Goal: Task Accomplishment & Management: Manage account settings

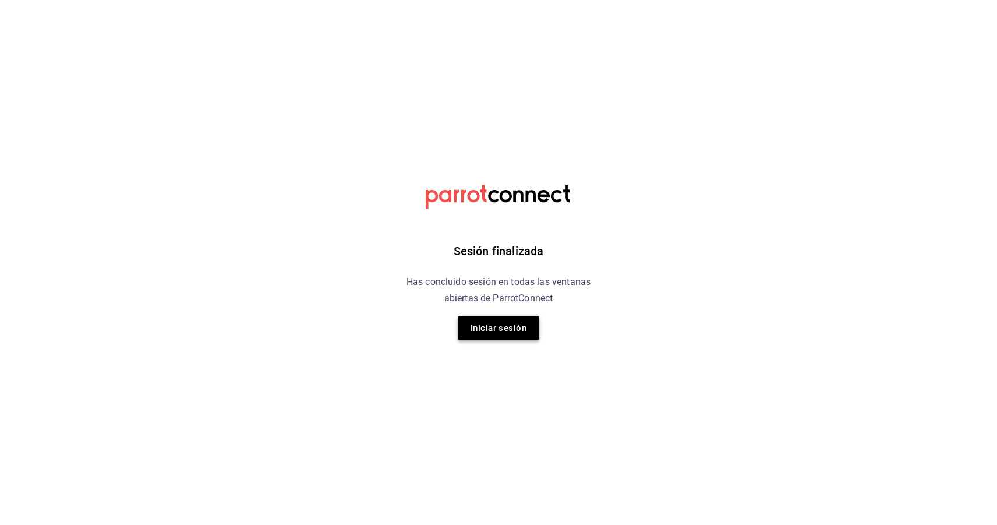
click at [502, 333] on button "Iniciar sesión" at bounding box center [499, 328] width 82 height 24
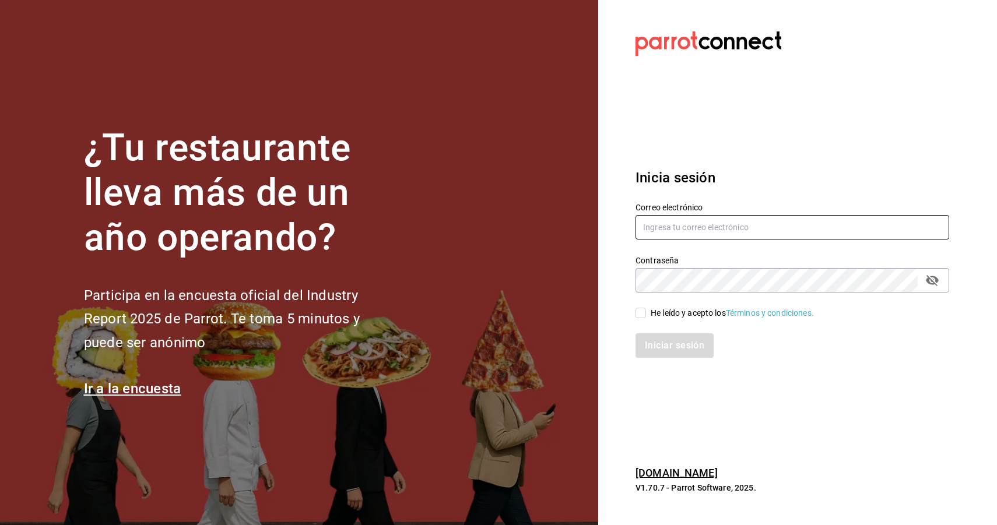
type input "[EMAIL_ADDRESS][DOMAIN_NAME]"
click at [645, 311] on input "He leído y acepto los Términos y condiciones." at bounding box center [640, 313] width 10 height 10
checkbox input "true"
click at [658, 342] on button "Iniciar sesión" at bounding box center [674, 345] width 79 height 24
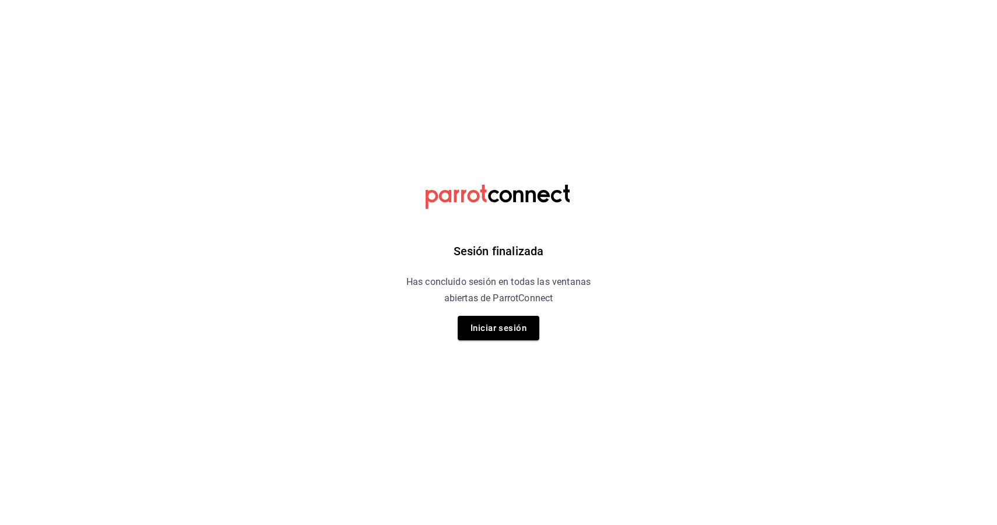
click at [466, 305] on h6 "Has concluido sesión en todas las ventanas abiertas de ParrotConnect" at bounding box center [498, 290] width 213 height 33
click at [467, 320] on button "Iniciar sesión" at bounding box center [499, 328] width 82 height 24
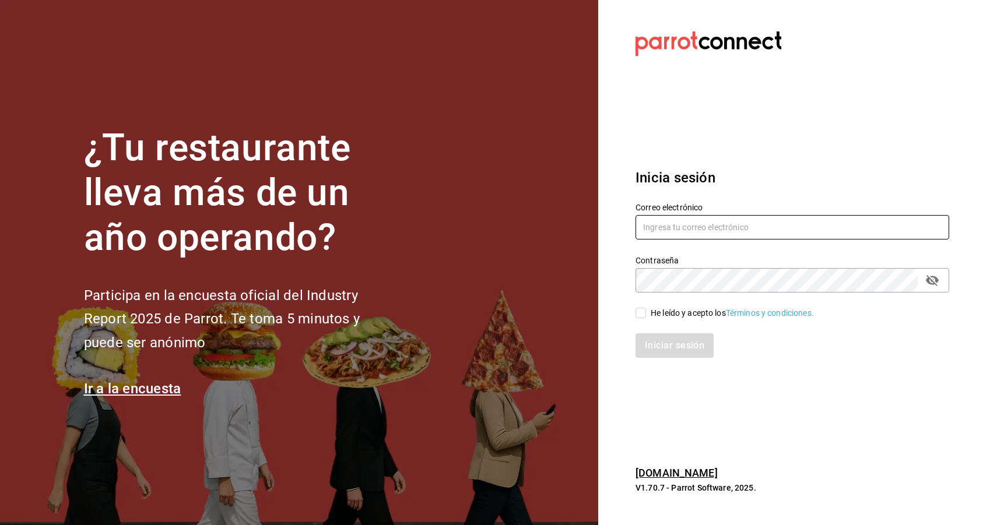
type input "[EMAIL_ADDRESS][DOMAIN_NAME]"
click at [637, 312] on input "He leído y acepto los Términos y condiciones." at bounding box center [640, 313] width 10 height 10
checkbox input "true"
click at [659, 337] on button "Iniciar sesión" at bounding box center [674, 345] width 79 height 24
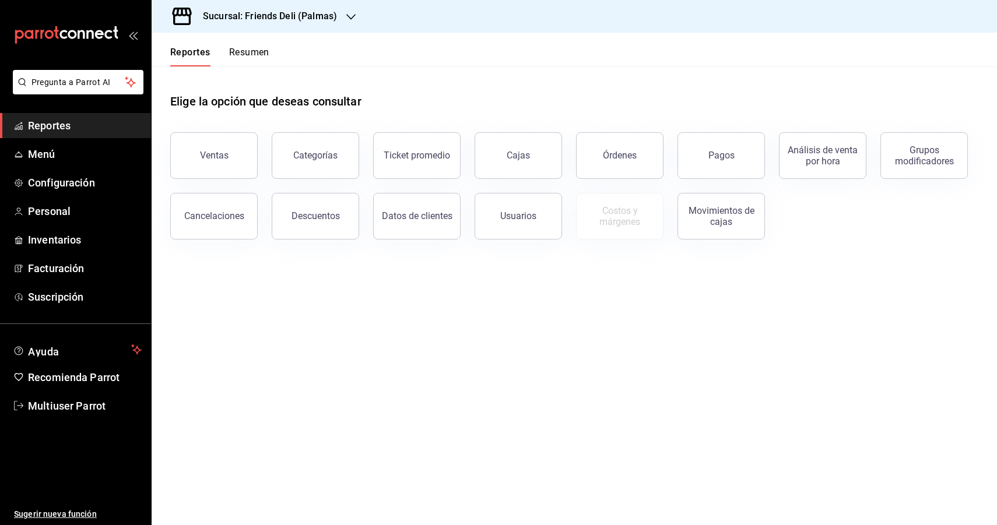
click at [290, 12] on h3 "Sucursal: Friends Deli (Palmas)" at bounding box center [265, 16] width 143 height 14
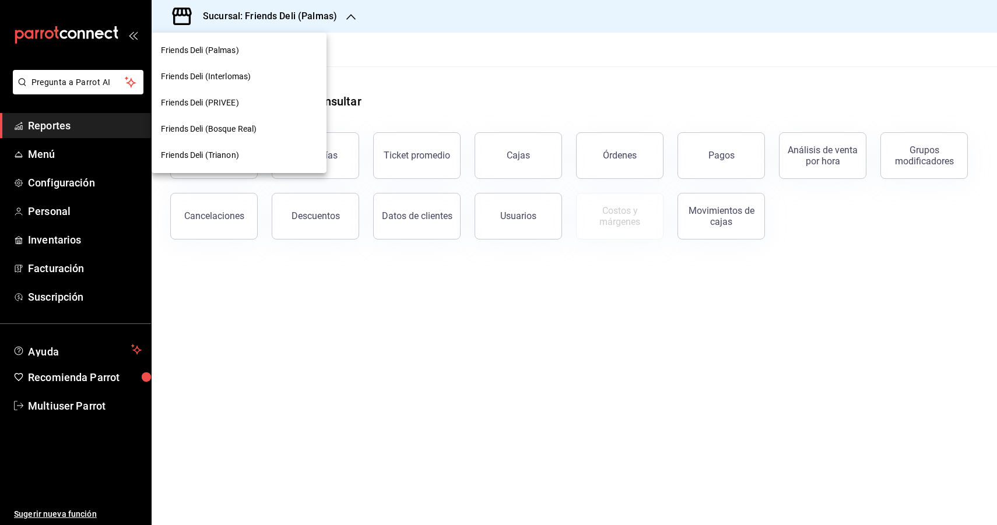
click at [284, 151] on div "Friends Deli (Trianon)" at bounding box center [239, 155] width 156 height 12
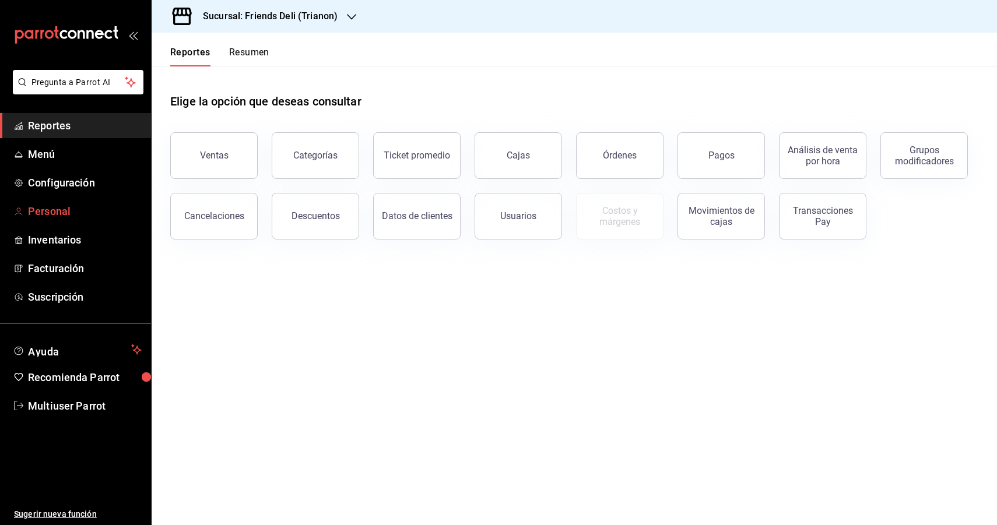
click at [70, 213] on span "Personal" at bounding box center [85, 211] width 114 height 16
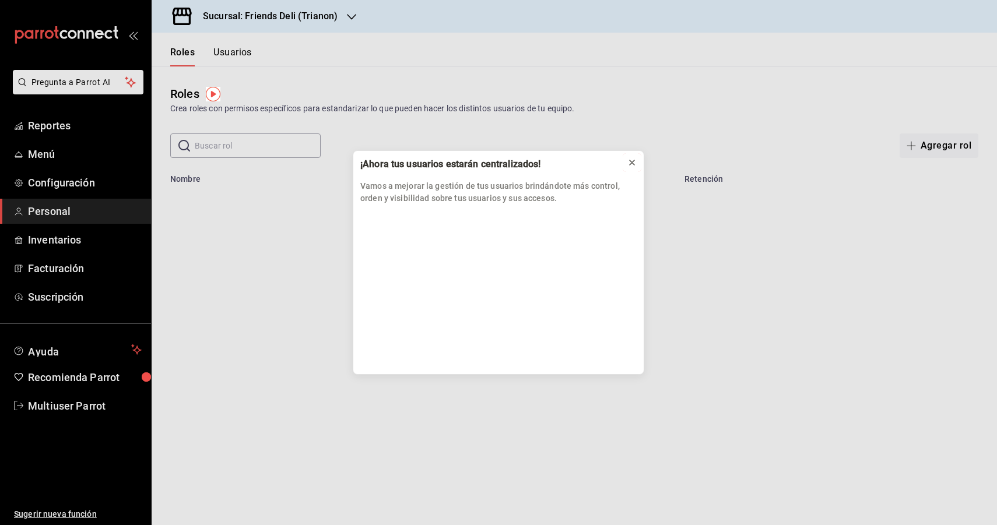
click at [630, 168] on div at bounding box center [631, 163] width 9 height 12
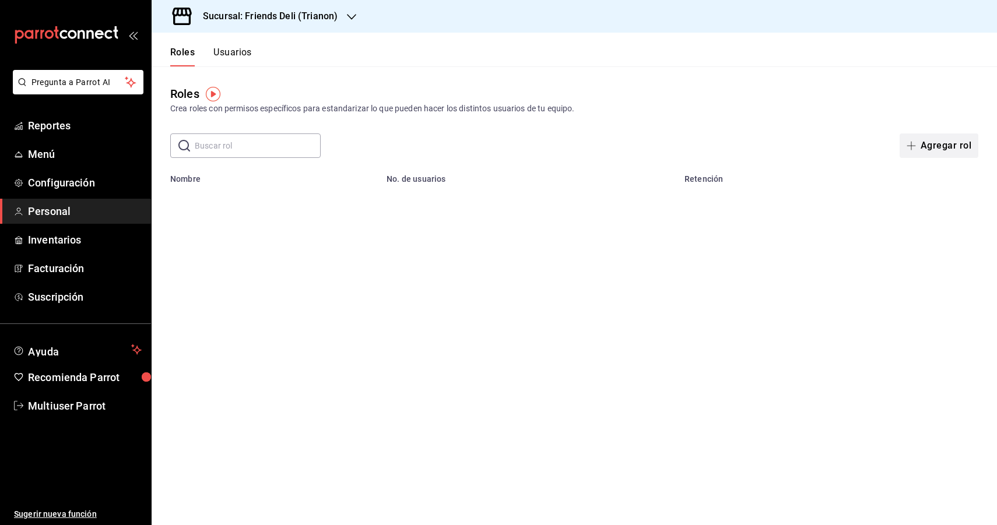
click at [955, 143] on button "Agregar rol" at bounding box center [938, 145] width 79 height 24
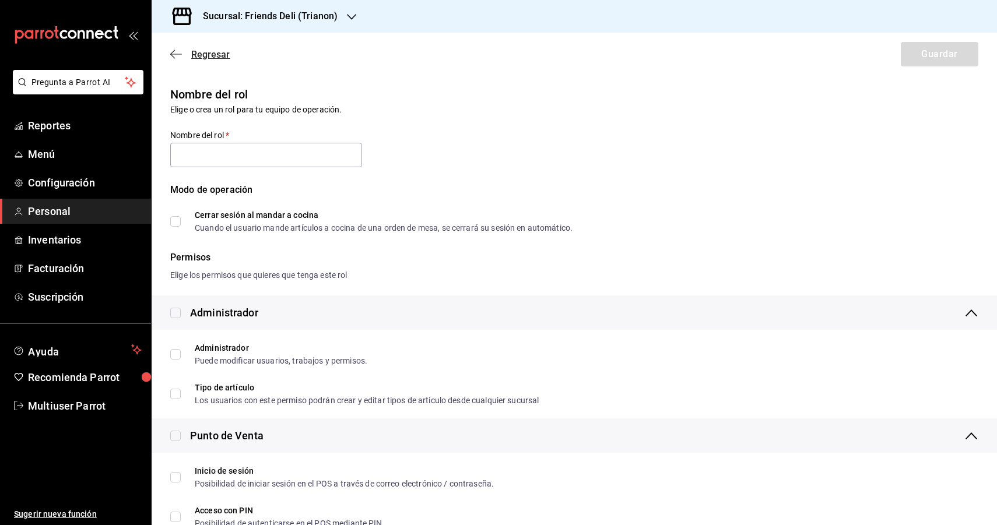
click at [173, 53] on icon "button" at bounding box center [176, 54] width 12 height 10
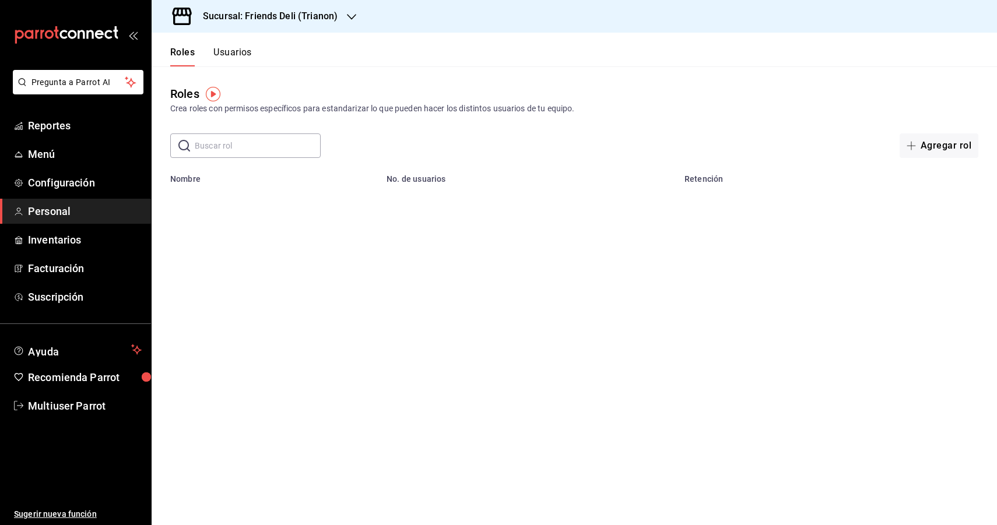
click at [889, 138] on div "Agregar rol" at bounding box center [820, 145] width 315 height 24
click at [920, 152] on button "Agregar rol" at bounding box center [938, 145] width 79 height 24
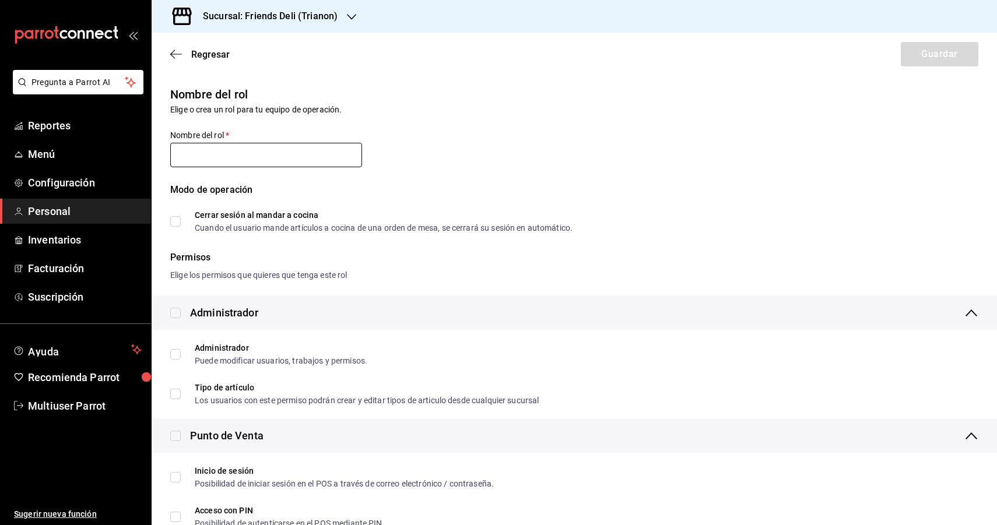
click at [325, 164] on input "text" at bounding box center [266, 155] width 192 height 24
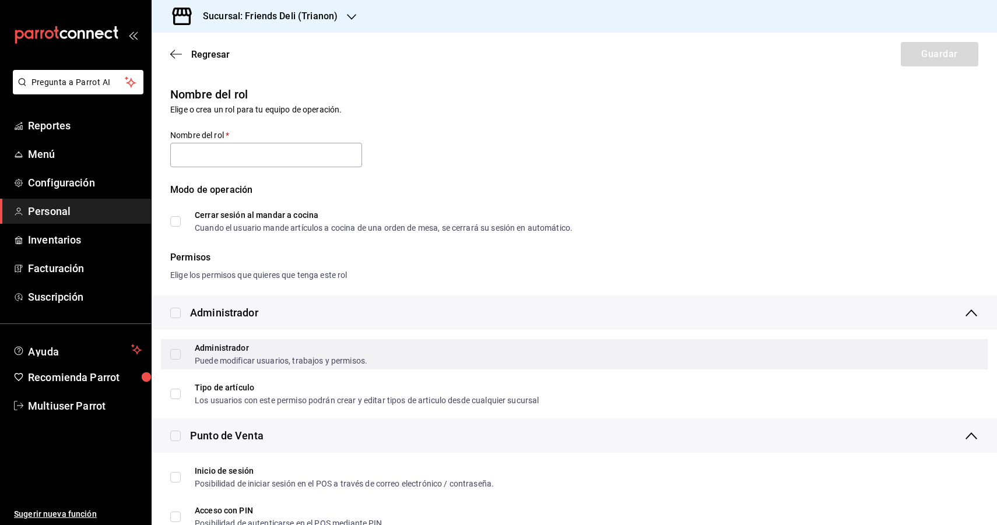
scroll to position [90, 0]
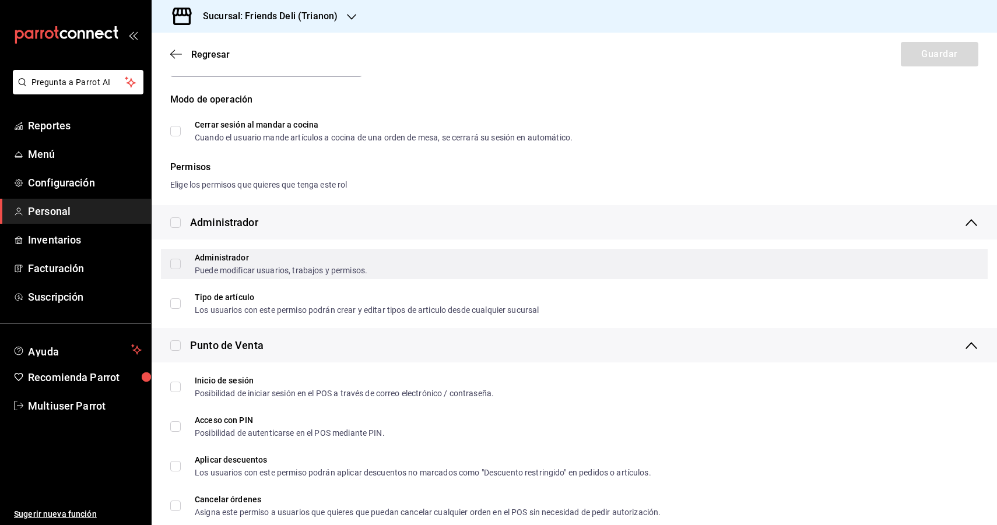
click at [176, 267] on input "Administrador Puede modificar usuarios, trabajos y permisos." at bounding box center [175, 264] width 10 height 10
checkbox input "true"
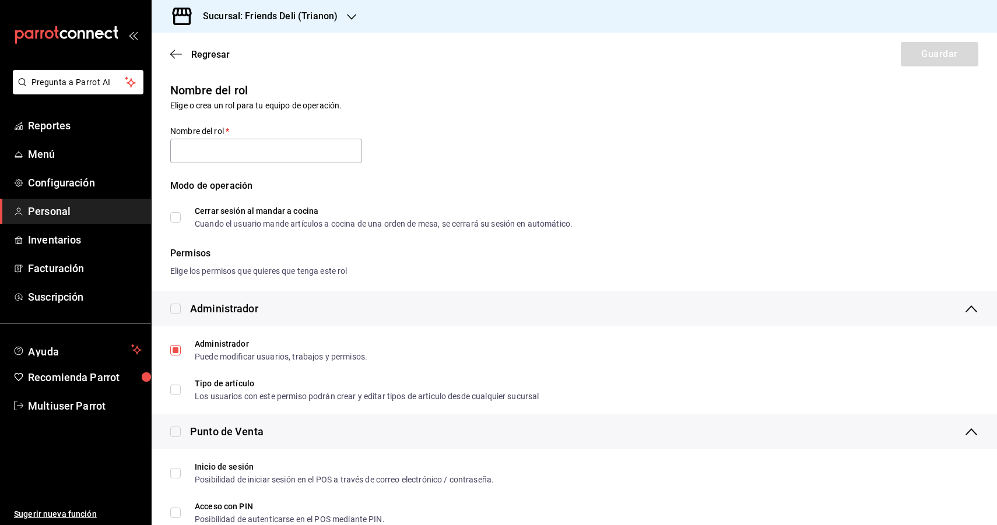
scroll to position [0, 0]
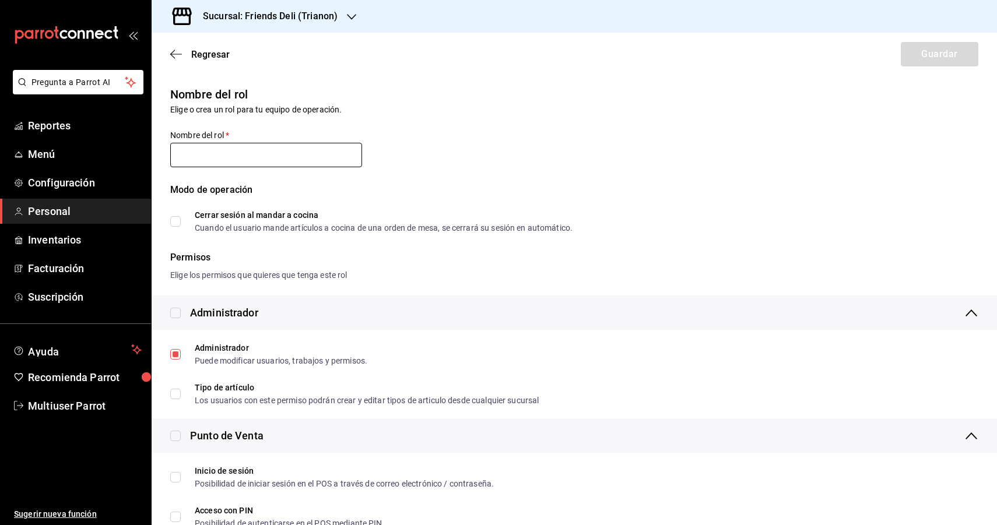
click at [258, 159] on input "text" at bounding box center [266, 155] width 192 height 24
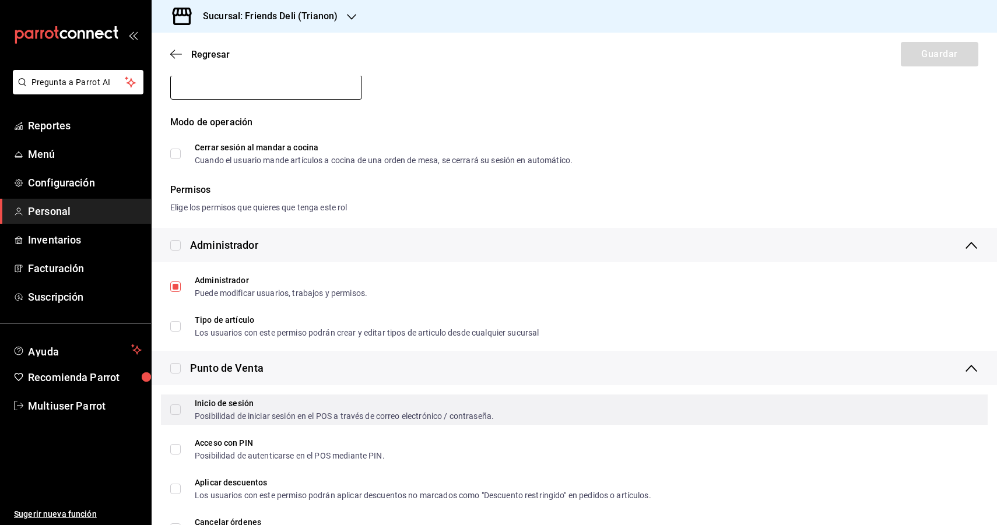
scroll to position [139, 0]
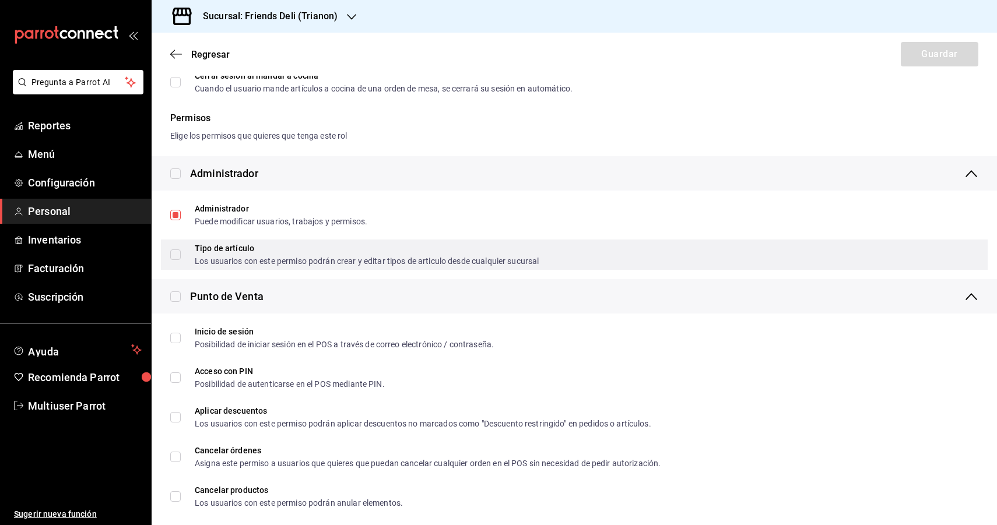
click at [175, 249] on input "Tipo de artículo Los usuarios con este permiso podrán crear y editar tipos de a…" at bounding box center [175, 254] width 10 height 10
checkbox input "true"
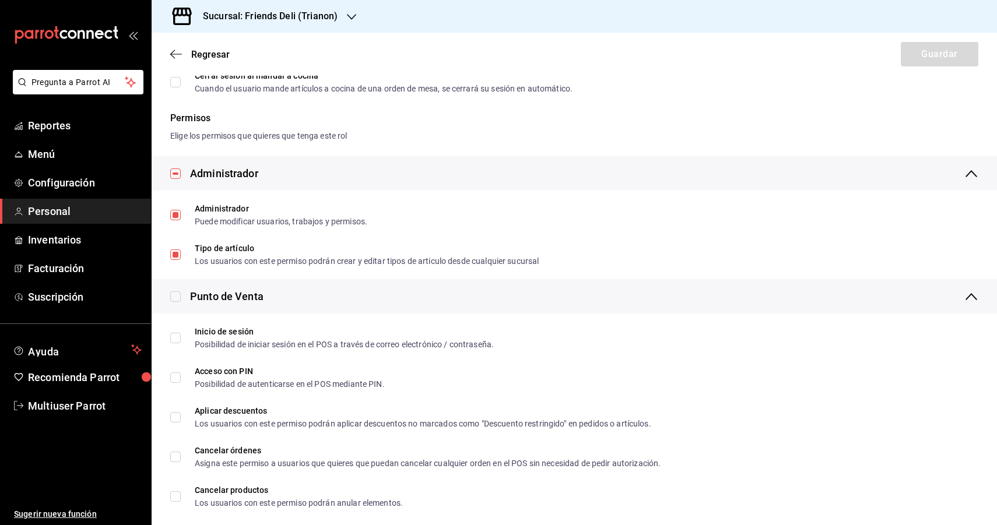
click at [176, 321] on li "Inicio de sesión Posibilidad de iniciar sesión en el POS a través de correo ele…" at bounding box center [574, 338] width 845 height 40
checkbox input "true"
click at [176, 301] on input "checkbox" at bounding box center [175, 296] width 10 height 10
checkbox input "true"
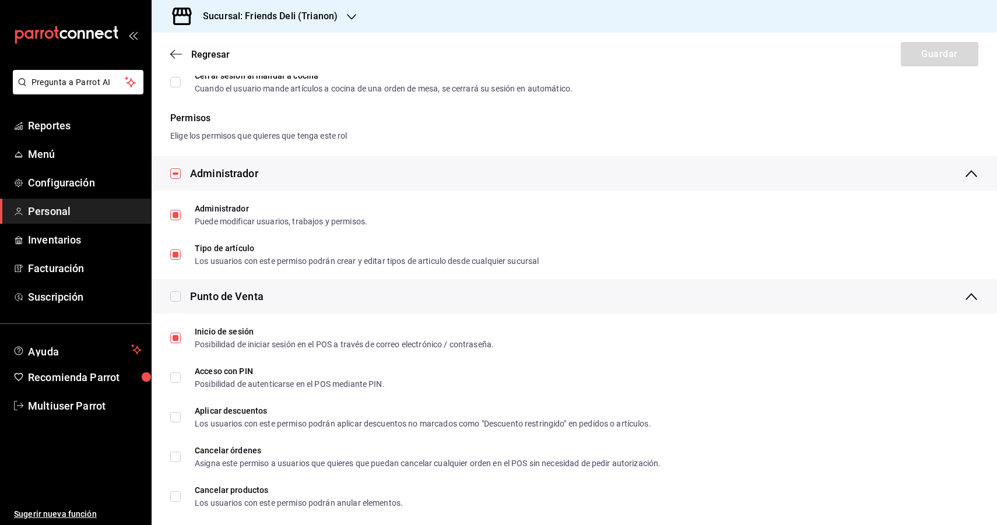
checkbox input "true"
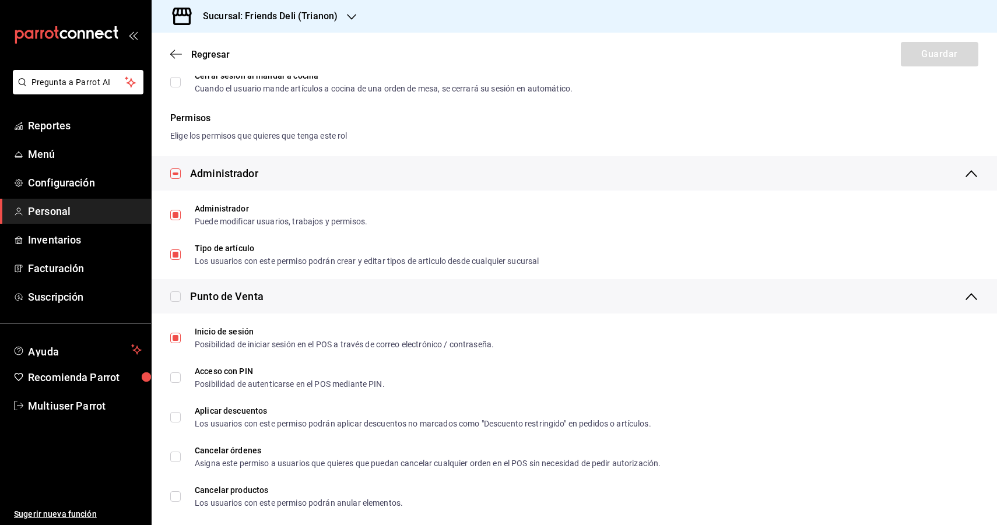
checkbox input "true"
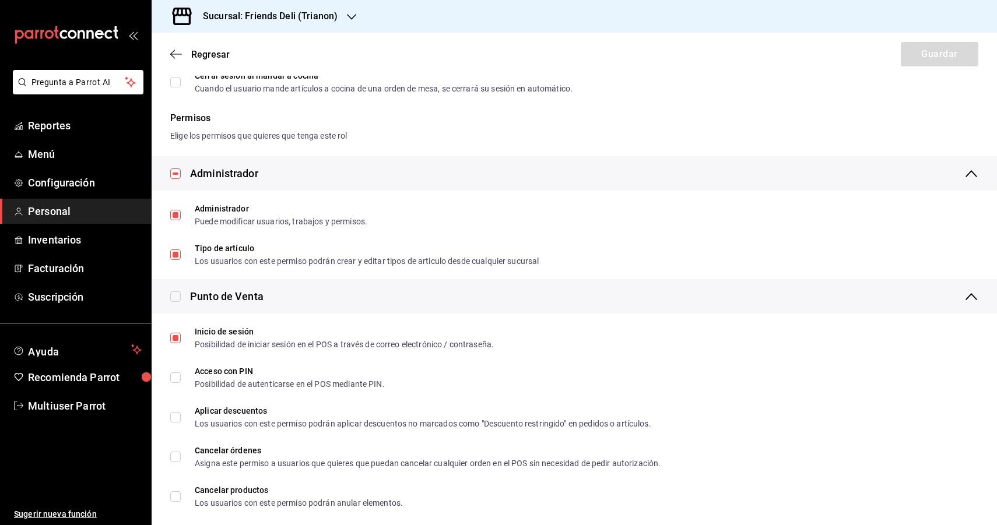
checkbox input "true"
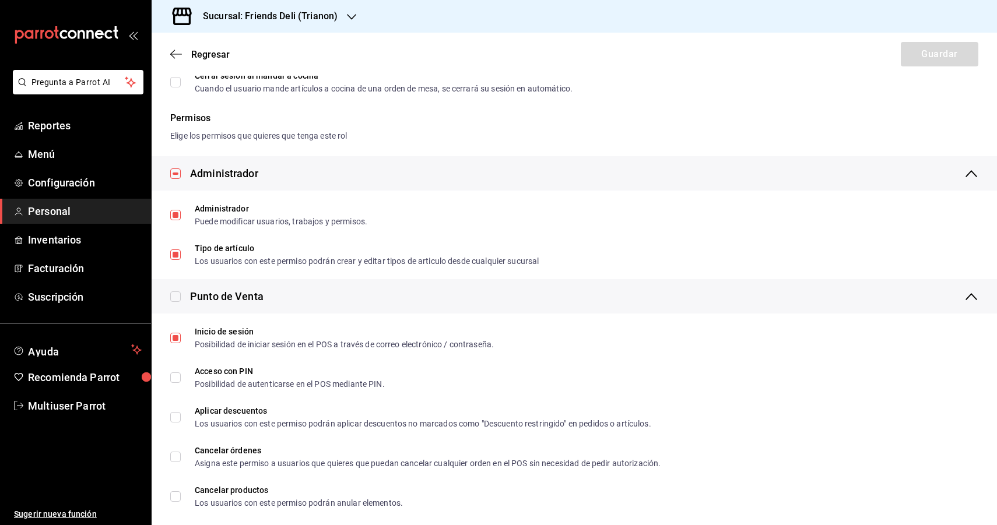
checkbox input "true"
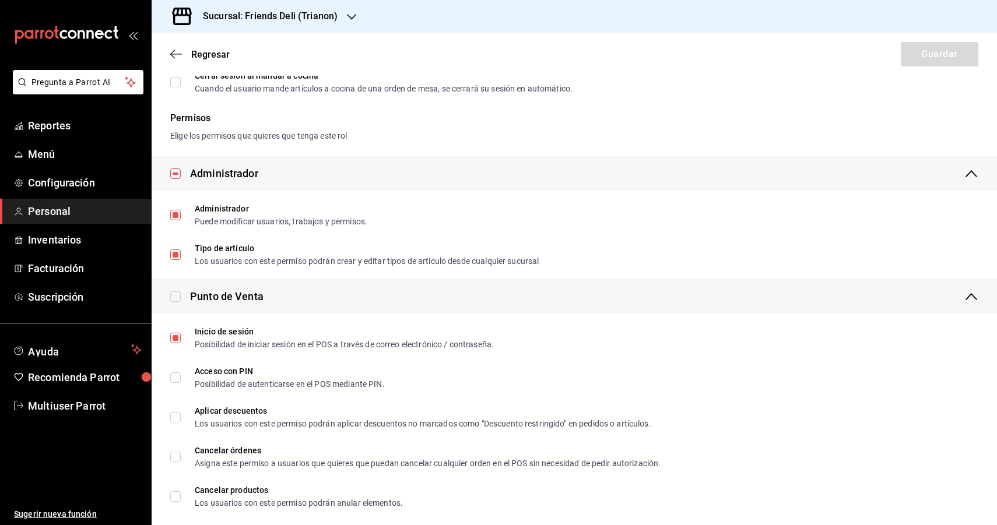
checkbox input "true"
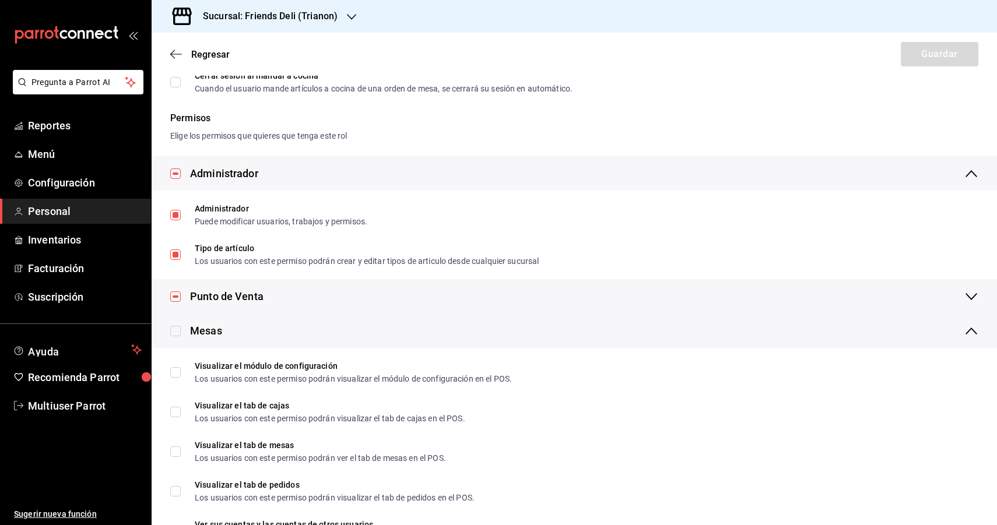
scroll to position [203, 0]
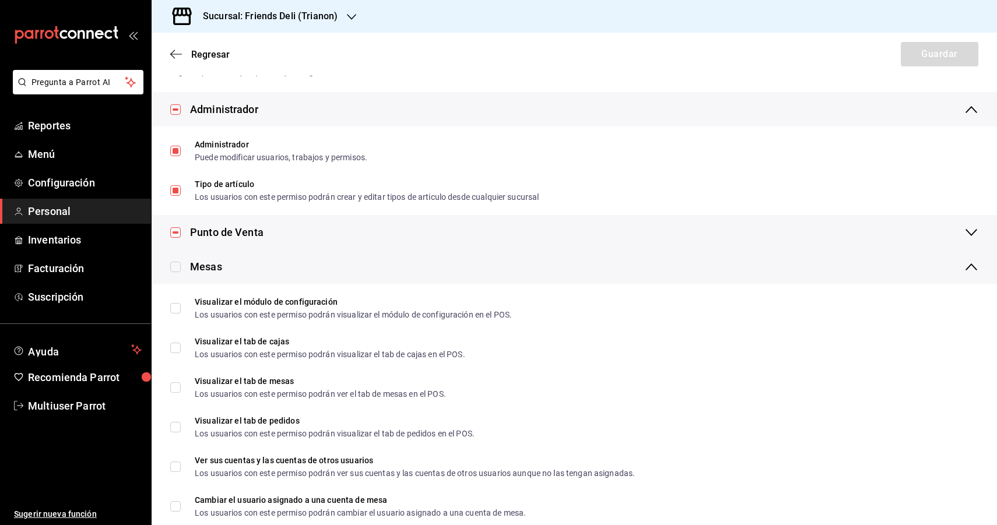
click at [174, 272] on label at bounding box center [175, 267] width 10 height 16
click at [174, 272] on input "checkbox" at bounding box center [175, 267] width 10 height 10
checkbox input "true"
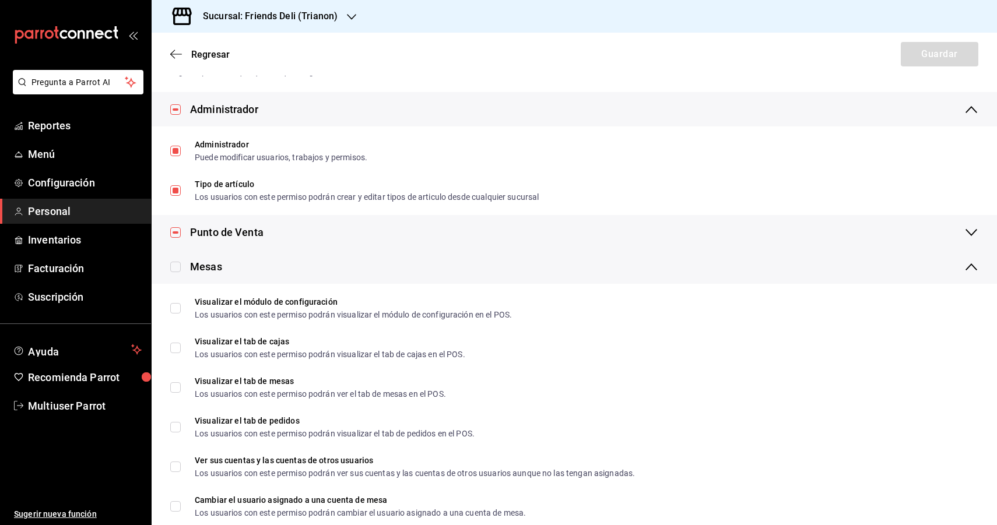
checkbox input "true"
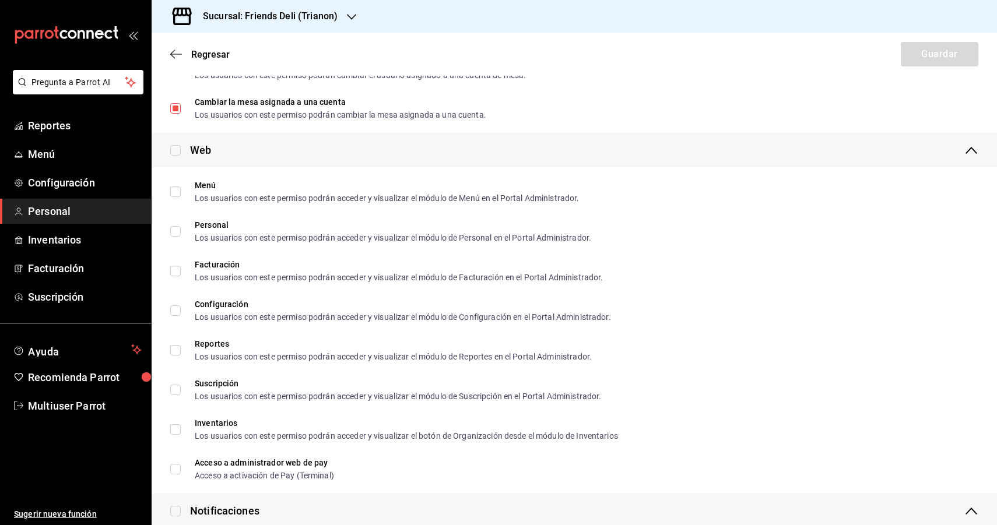
click at [177, 154] on input "checkbox" at bounding box center [175, 150] width 10 height 10
checkbox input "true"
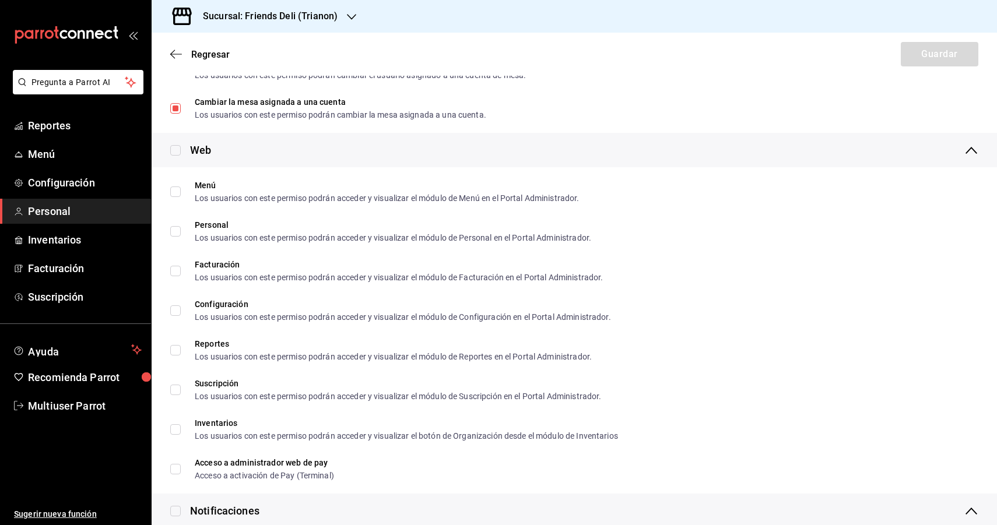
checkbox input "true"
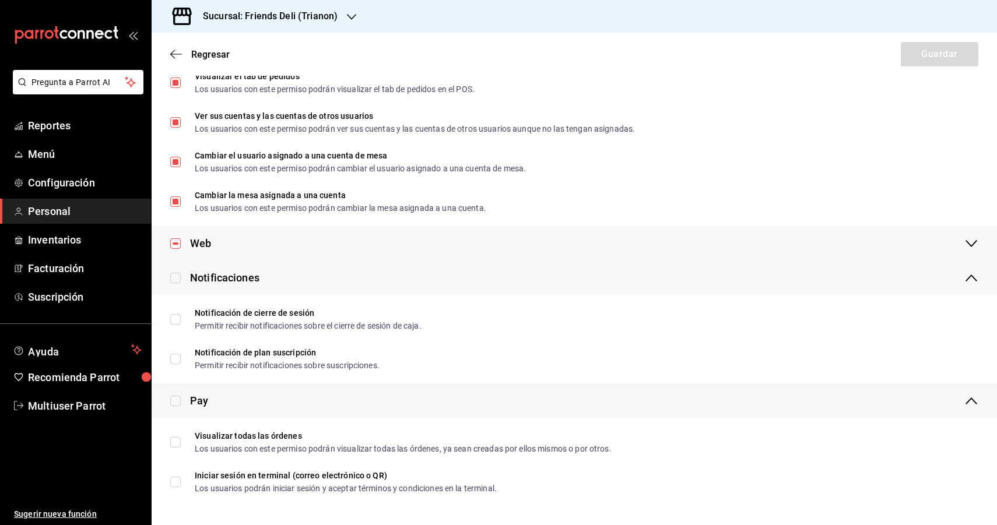
click at [179, 278] on input "checkbox" at bounding box center [175, 278] width 10 height 10
checkbox input "true"
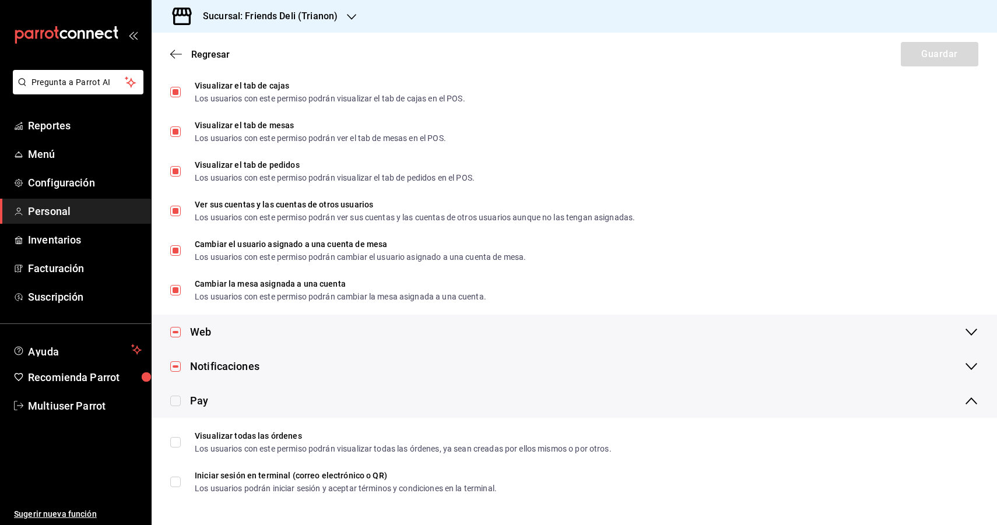
click at [173, 398] on input "checkbox" at bounding box center [175, 401] width 10 height 10
checkbox input "true"
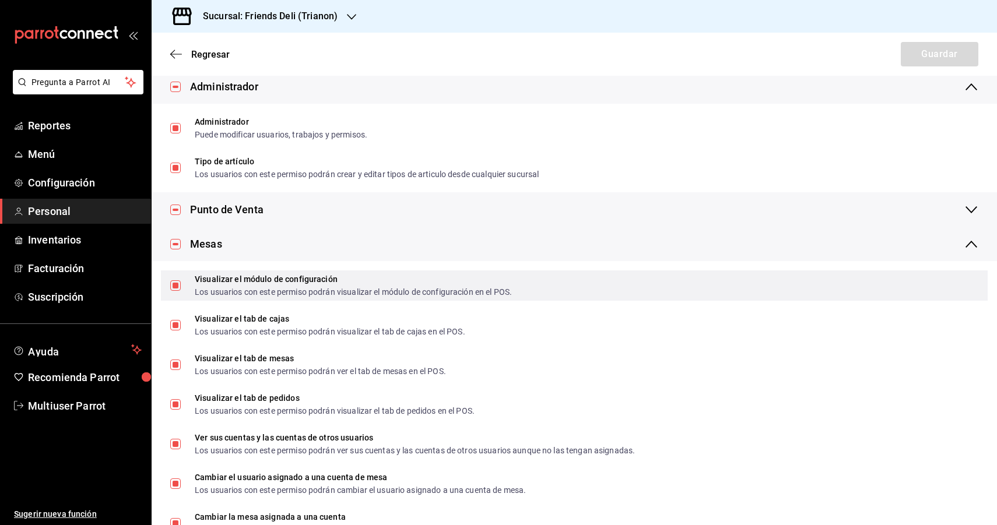
scroll to position [0, 0]
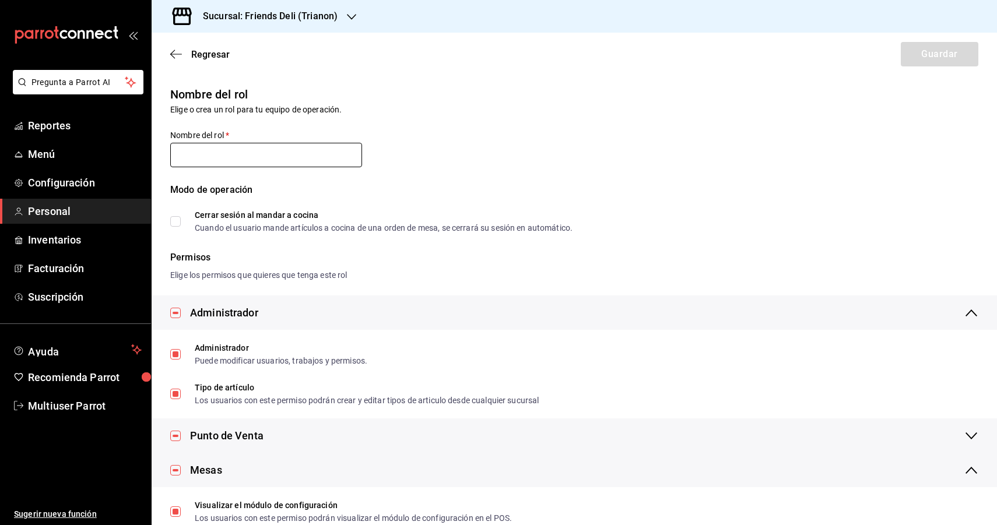
click at [254, 157] on input "text" at bounding box center [266, 155] width 192 height 24
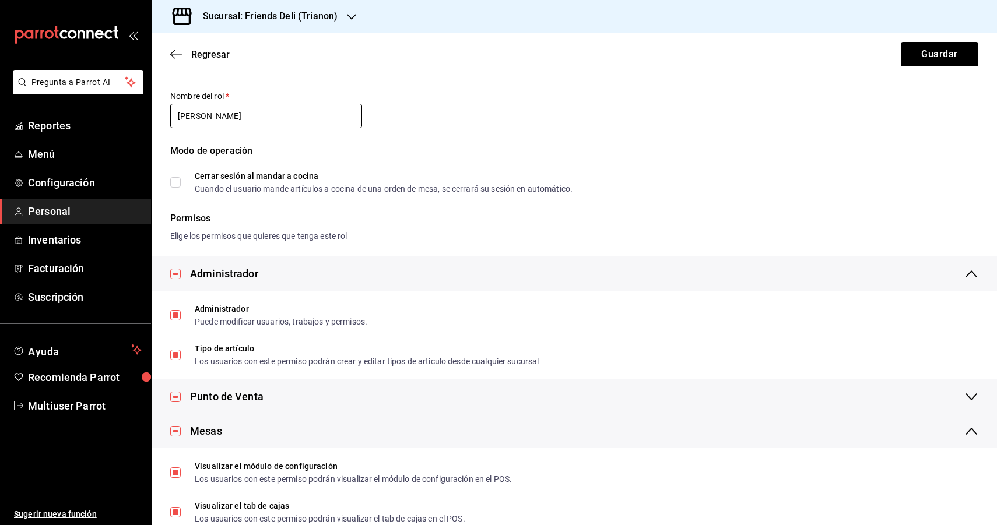
scroll to position [48, 0]
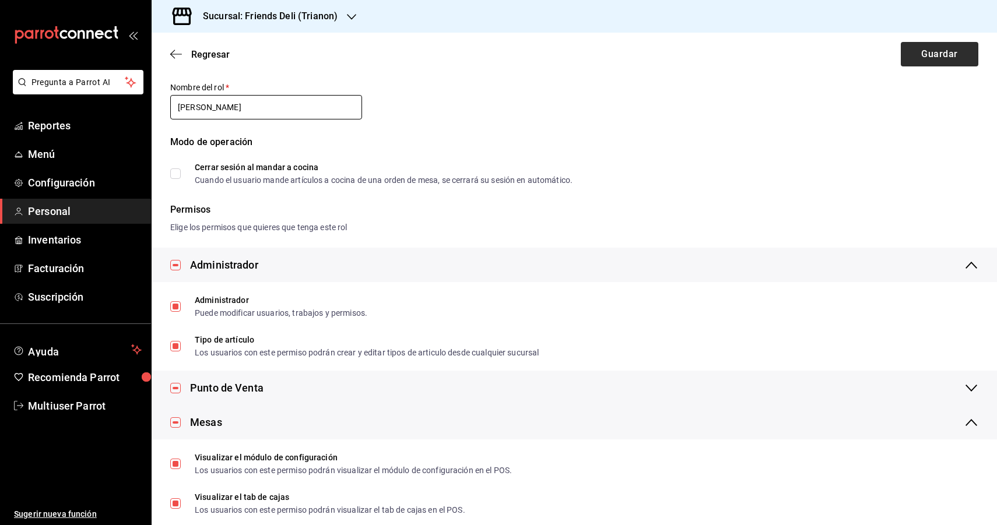
type input "[PERSON_NAME]"
click at [950, 54] on button "Guardar" at bounding box center [940, 54] width 78 height 24
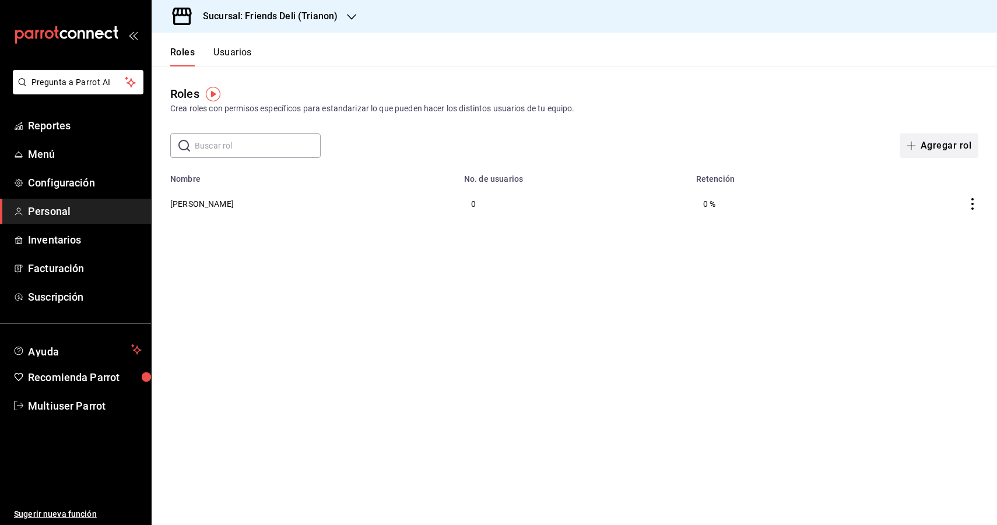
click at [957, 154] on button "Agregar rol" at bounding box center [938, 145] width 79 height 24
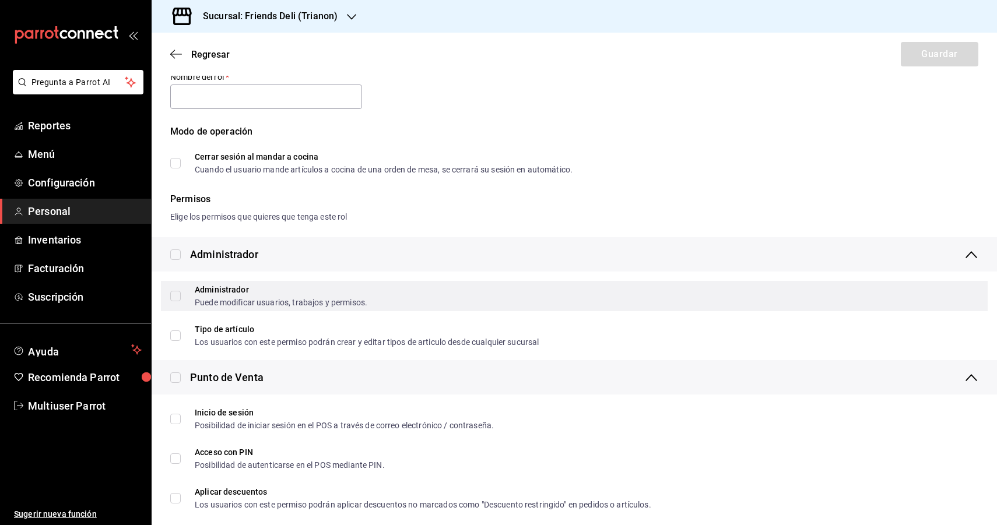
scroll to position [74, 0]
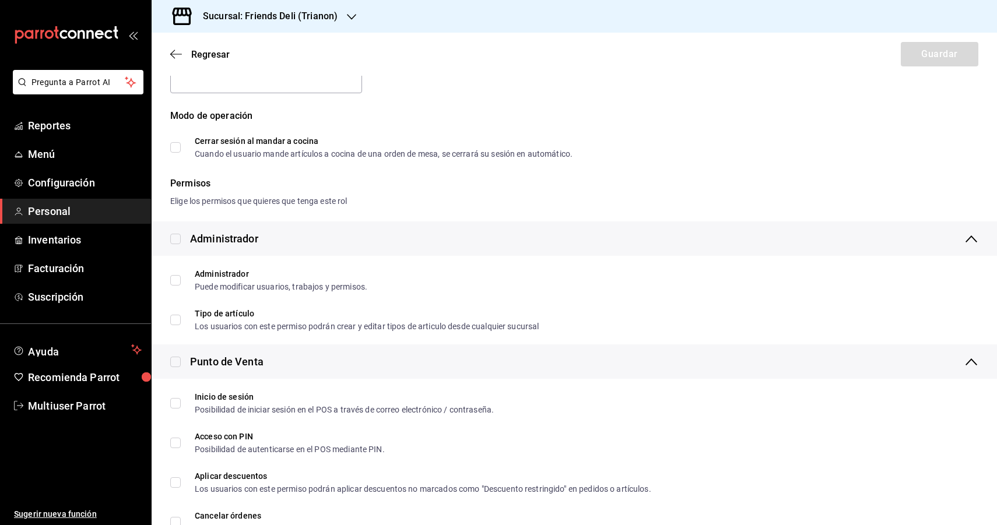
click at [175, 363] on input "checkbox" at bounding box center [175, 362] width 10 height 10
checkbox input "true"
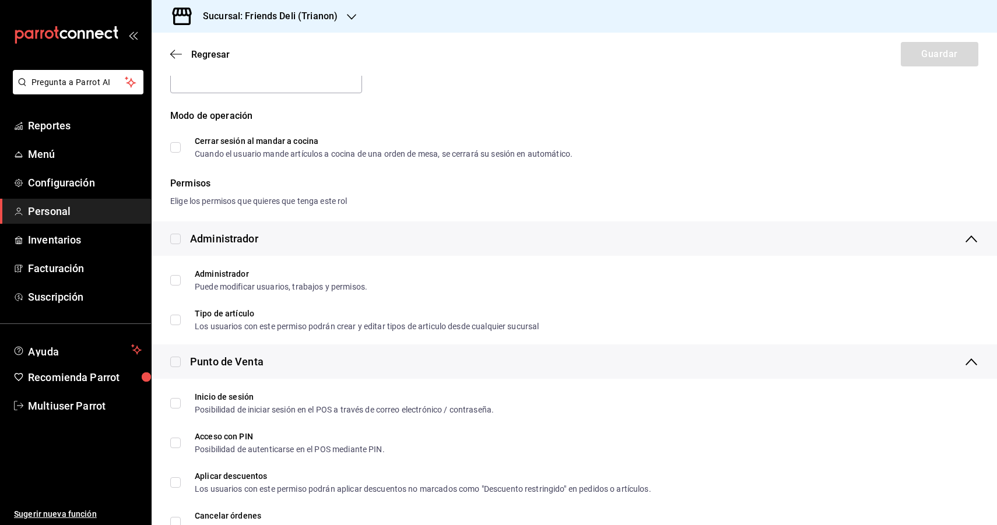
checkbox input "true"
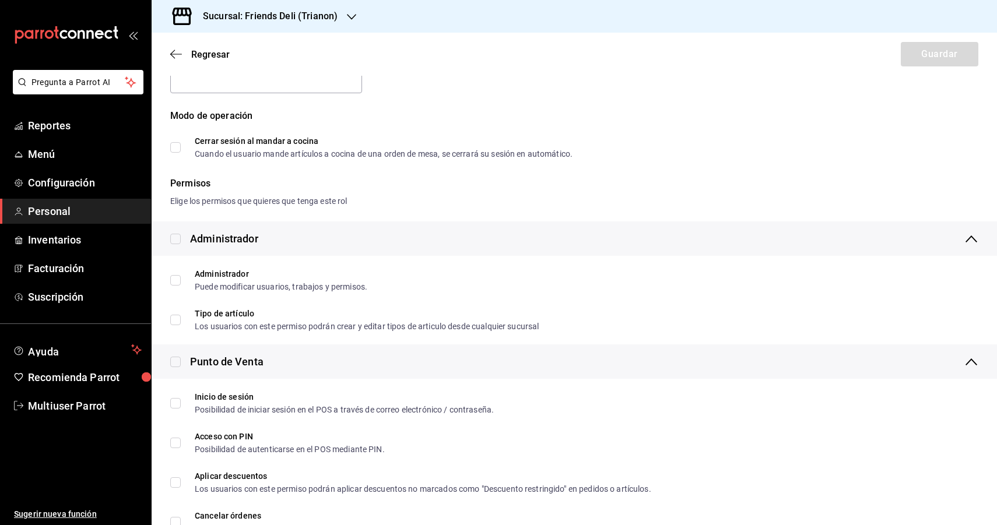
checkbox input "true"
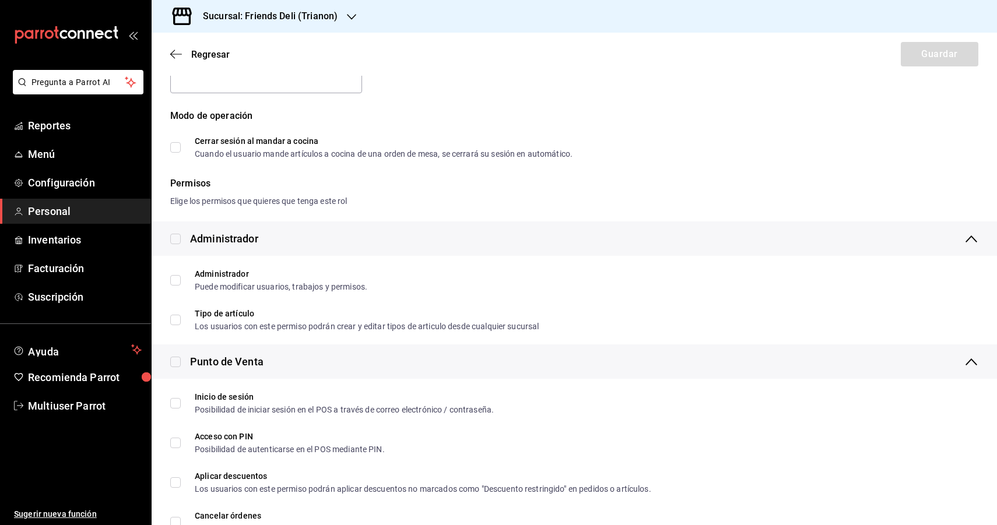
checkbox input "true"
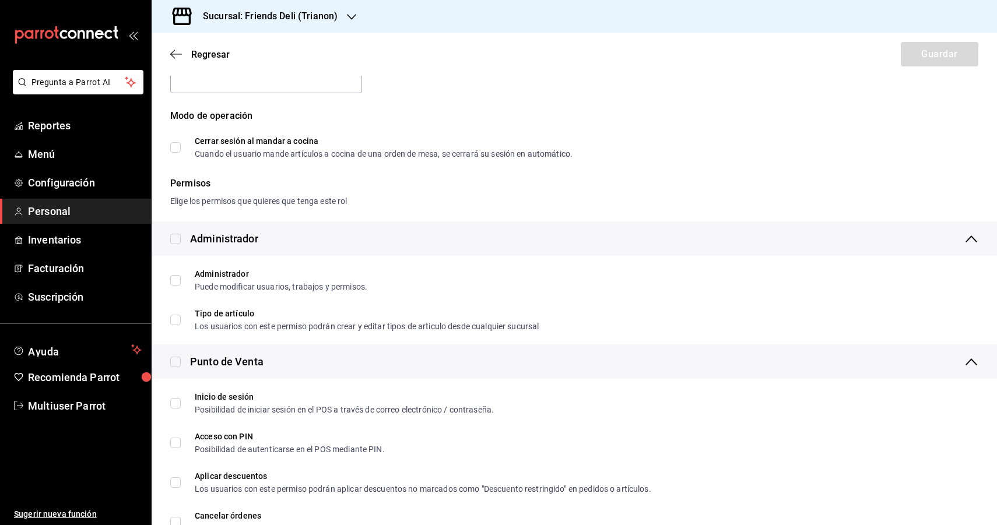
checkbox input "true"
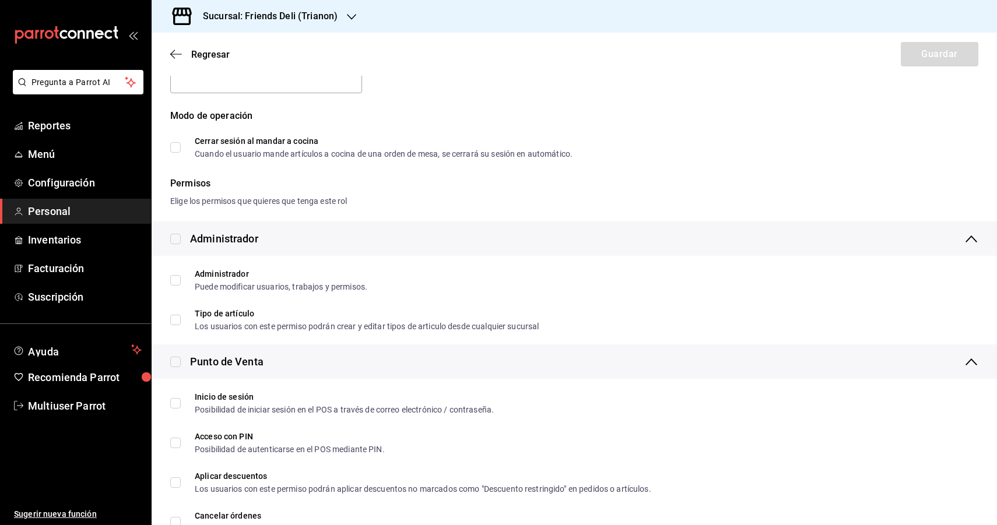
checkbox input "true"
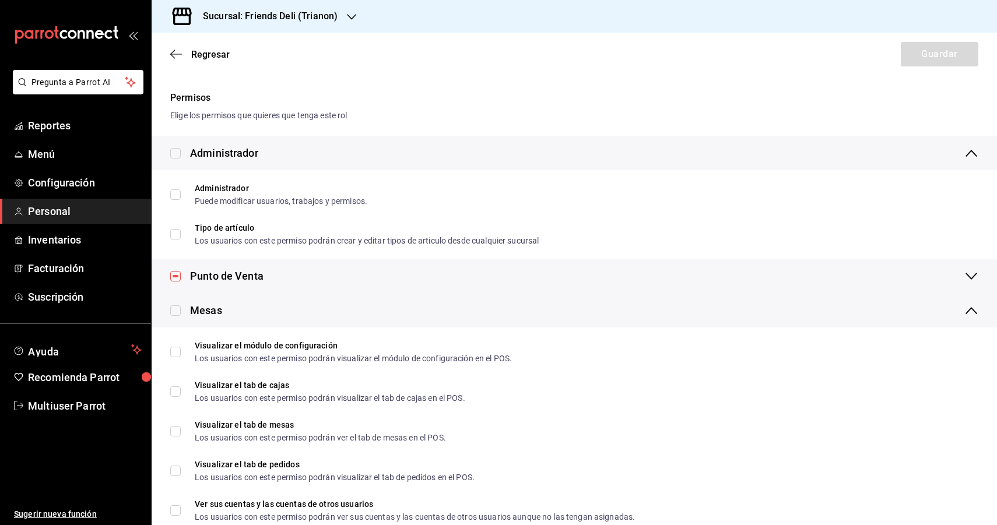
scroll to position [161, 0]
click at [263, 283] on div "Punto de Venta" at bounding box center [574, 275] width 845 height 34
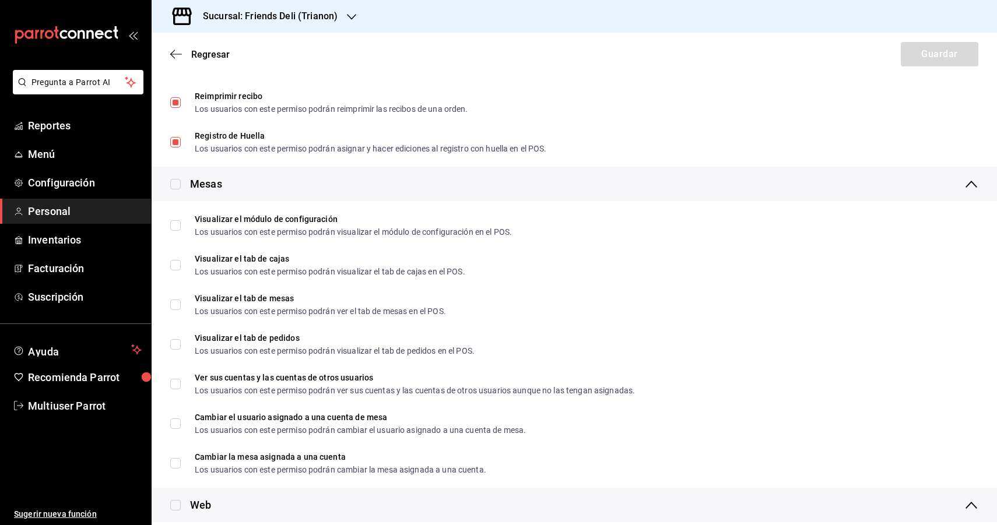
scroll to position [1291, 0]
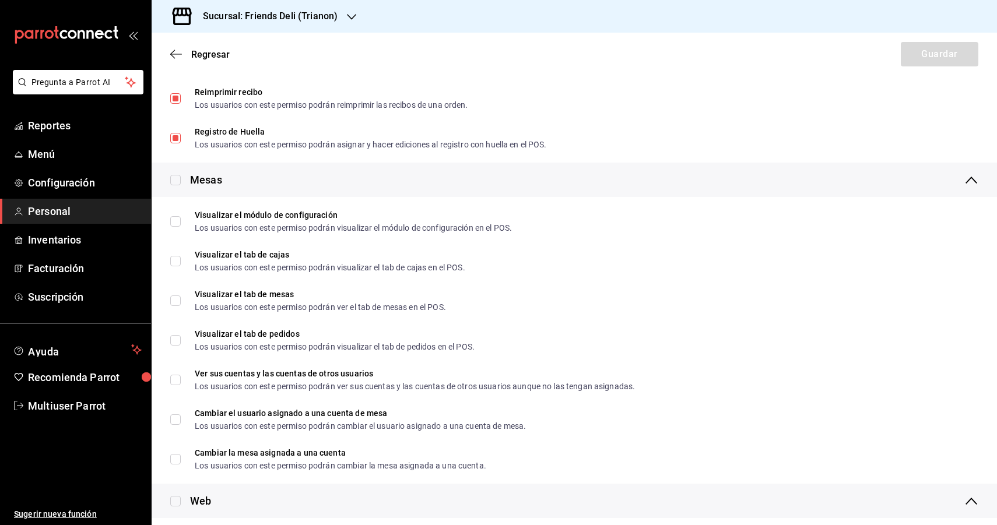
click at [173, 178] on input "checkbox" at bounding box center [175, 180] width 10 height 10
checkbox input "true"
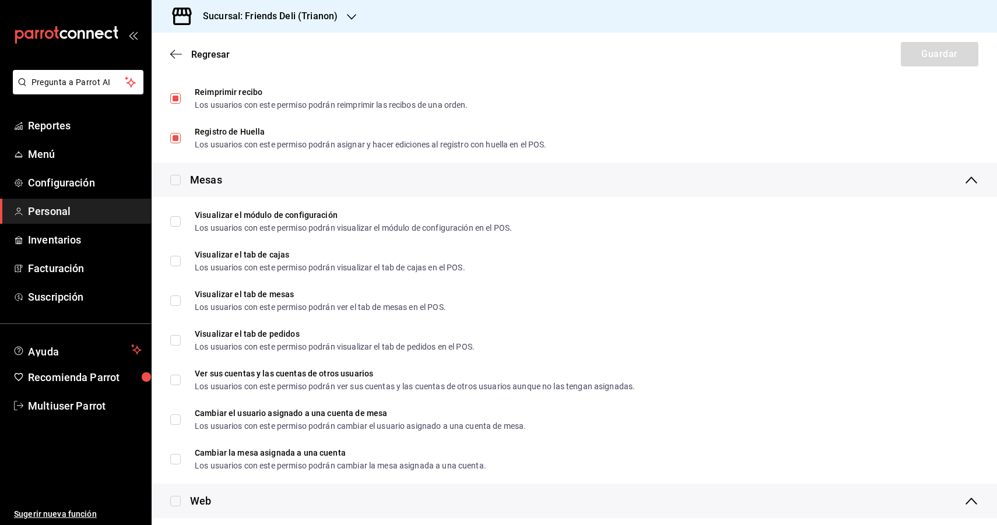
checkbox input "true"
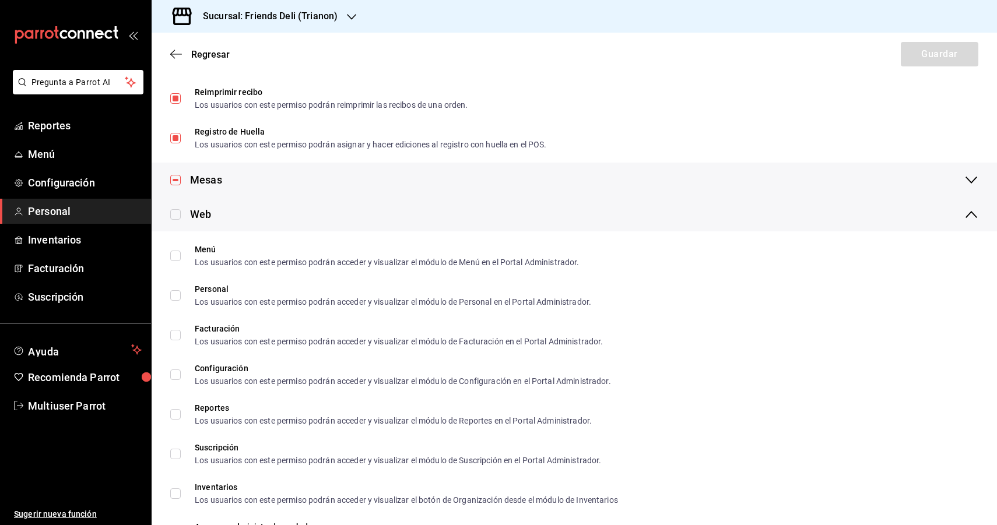
click at [182, 217] on div "Web" at bounding box center [190, 214] width 41 height 16
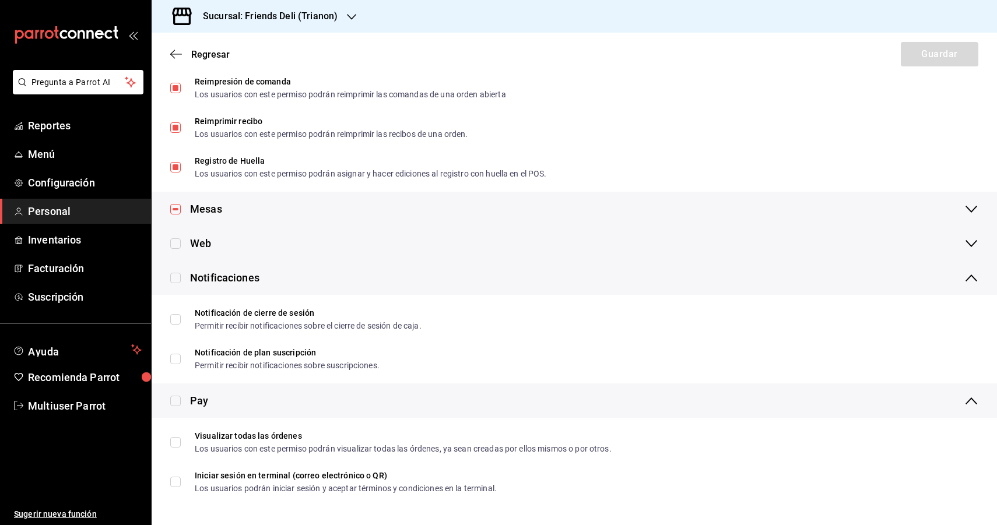
scroll to position [1261, 0]
click at [174, 244] on input "checkbox" at bounding box center [175, 243] width 10 height 10
checkbox input "true"
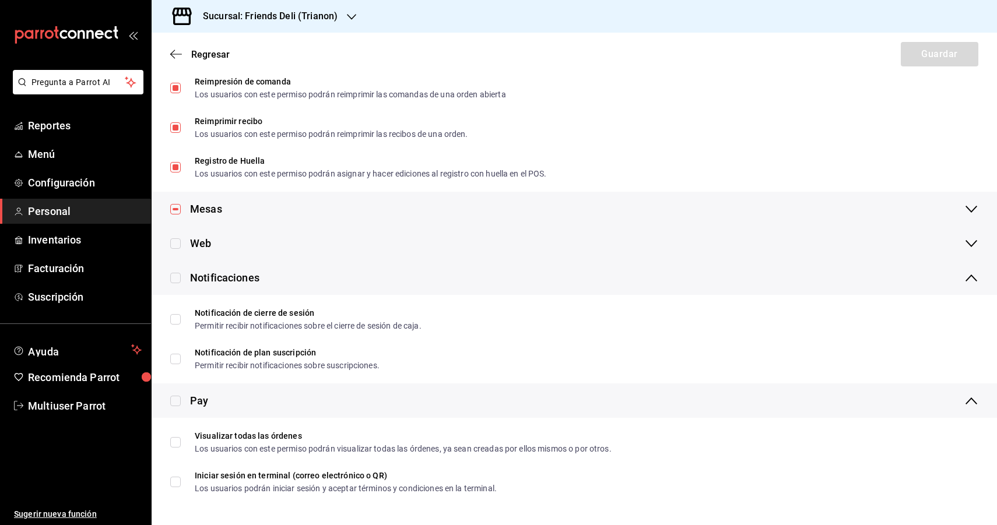
checkbox input "true"
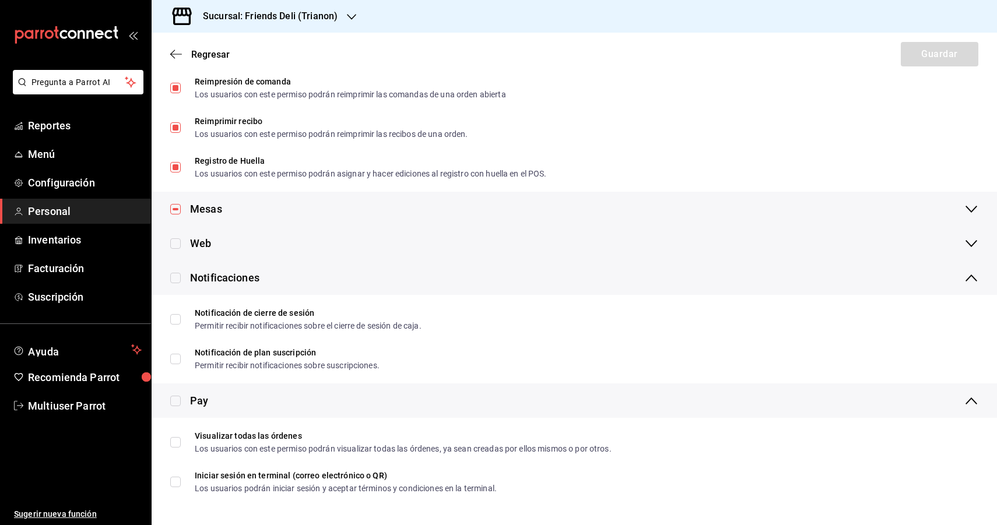
checkbox input "true"
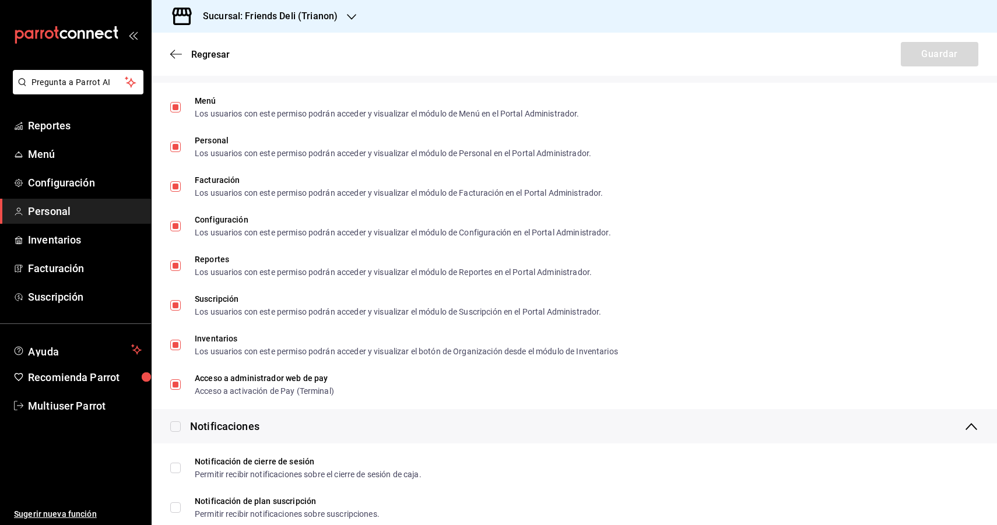
scroll to position [1588, 0]
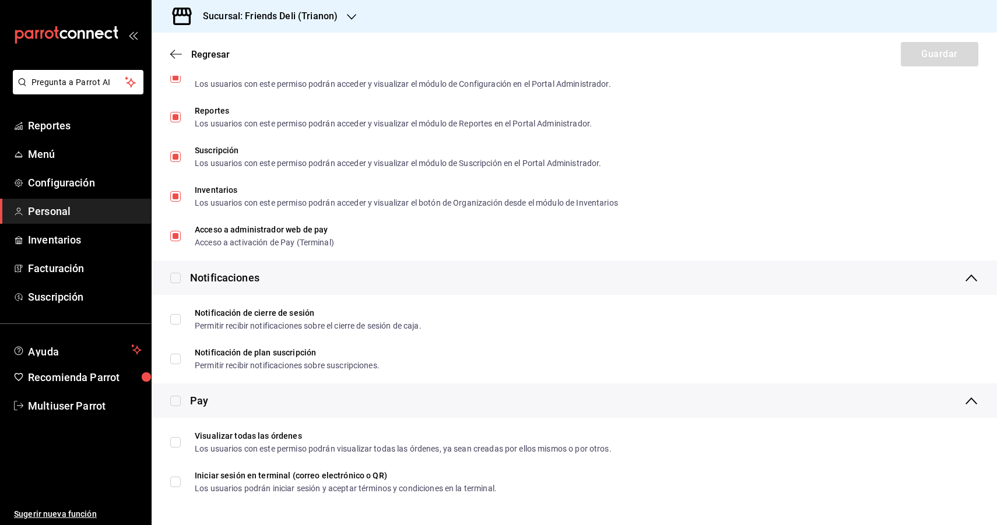
click at [177, 279] on input "checkbox" at bounding box center [175, 278] width 10 height 10
checkbox input "true"
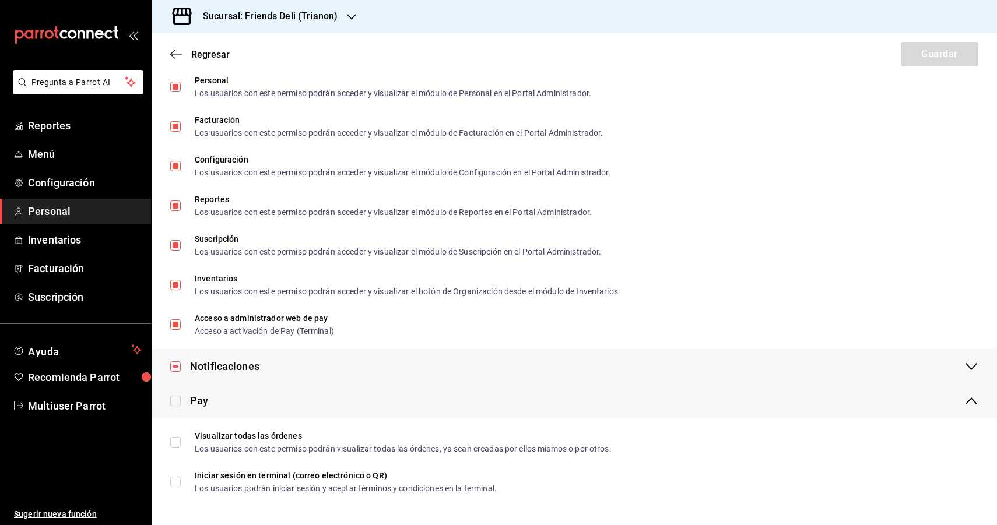
scroll to position [1499, 0]
click at [173, 398] on input "checkbox" at bounding box center [175, 401] width 10 height 10
checkbox input "true"
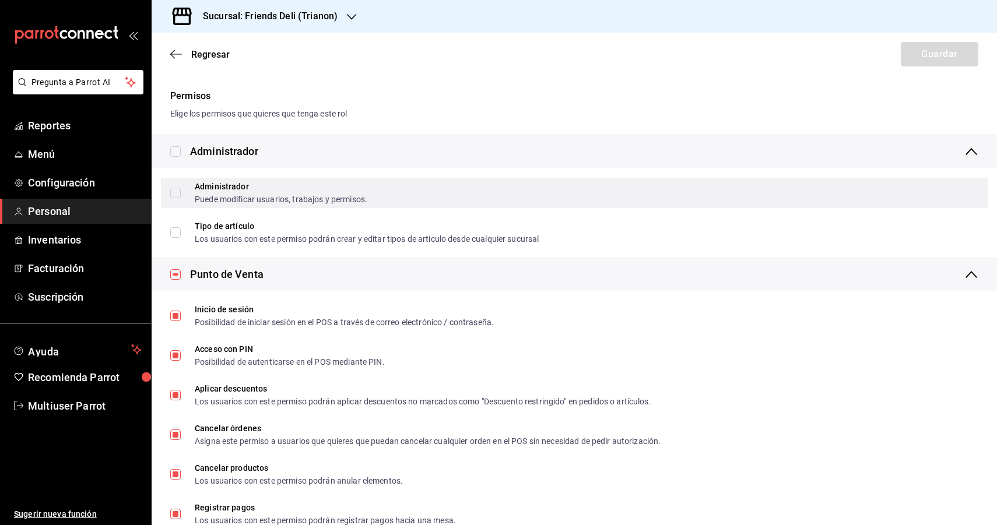
scroll to position [0, 0]
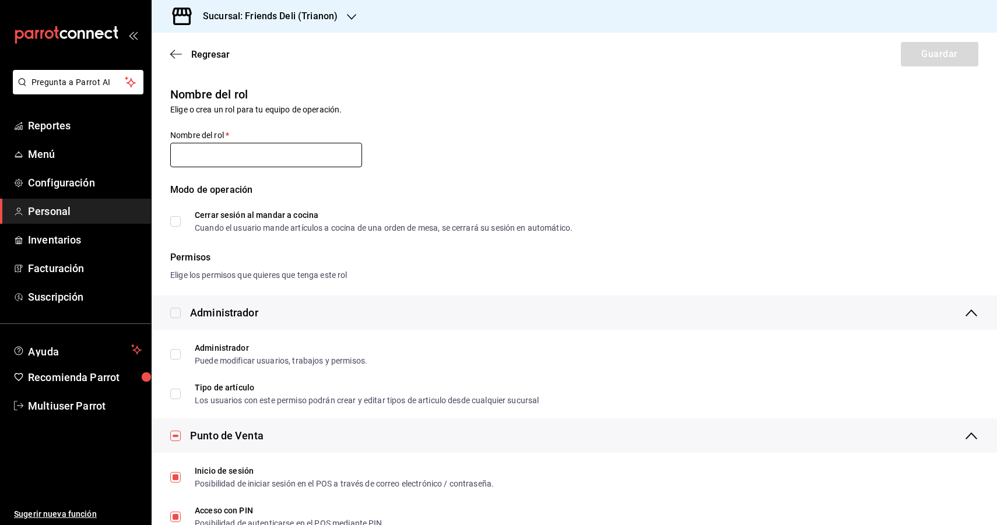
click at [284, 146] on input "text" at bounding box center [266, 155] width 192 height 24
type input "MESEROS"
click at [936, 60] on button "Guardar" at bounding box center [940, 54] width 78 height 24
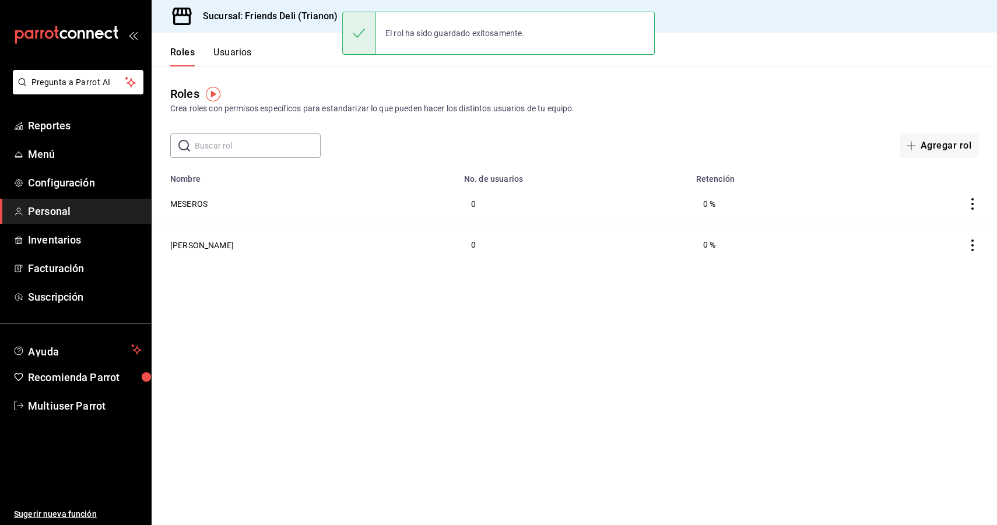
click at [971, 201] on icon "actions" at bounding box center [972, 204] width 12 height 12
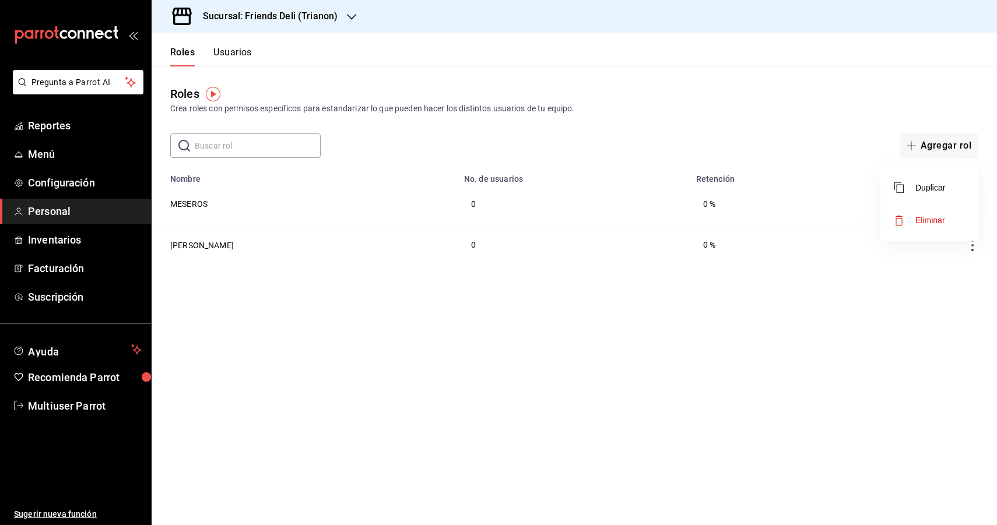
click at [842, 331] on div at bounding box center [498, 262] width 997 height 525
click at [245, 52] on button "Usuarios" at bounding box center [232, 57] width 38 height 20
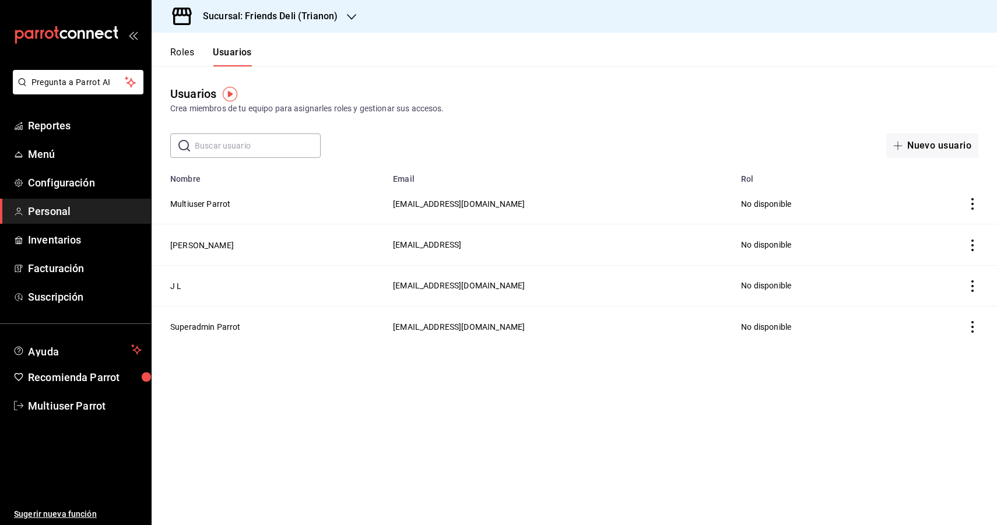
click at [198, 286] on td "J L" at bounding box center [269, 285] width 234 height 41
click at [173, 287] on button "J L" at bounding box center [175, 286] width 11 height 12
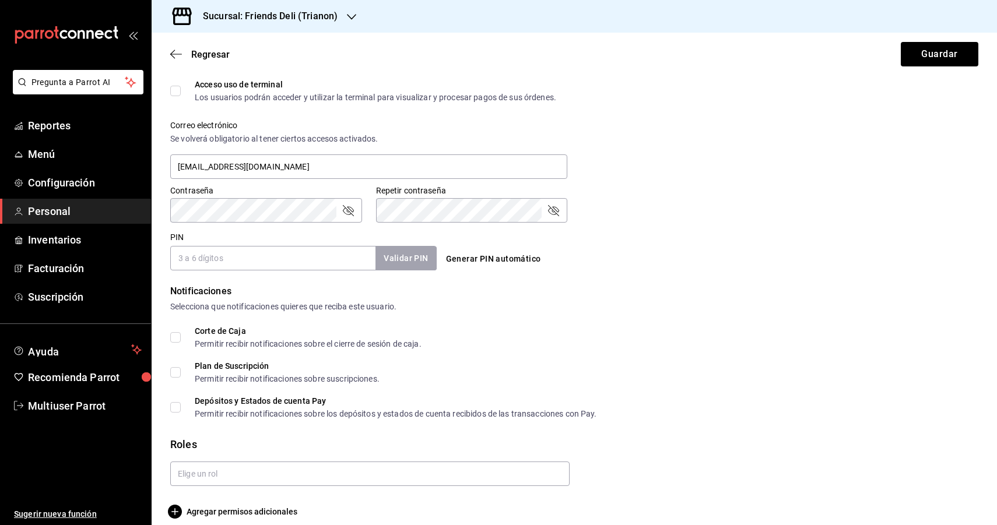
scroll to position [393, 0]
click at [251, 476] on input "text" at bounding box center [369, 474] width 399 height 24
click at [255, 454] on li "[PERSON_NAME]" at bounding box center [369, 447] width 399 height 19
checkbox input "true"
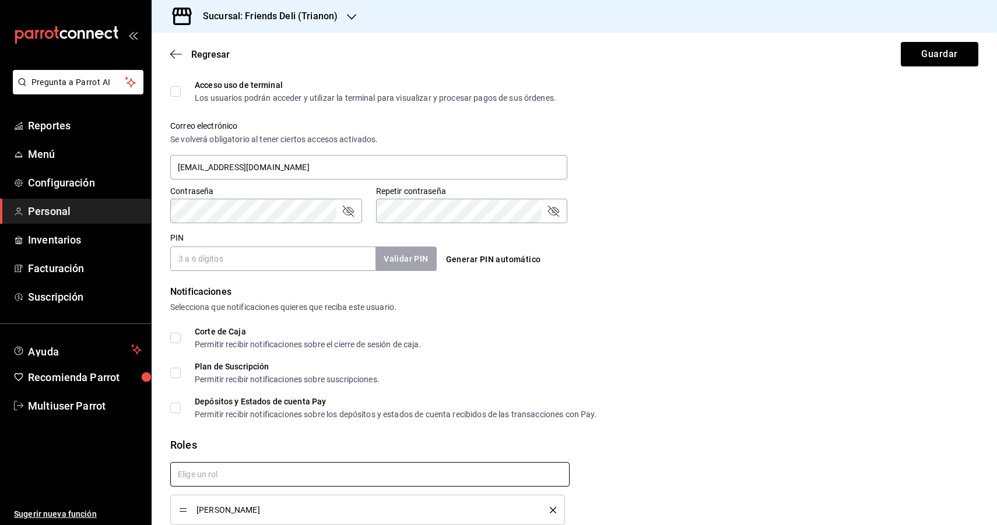
checkbox input "true"
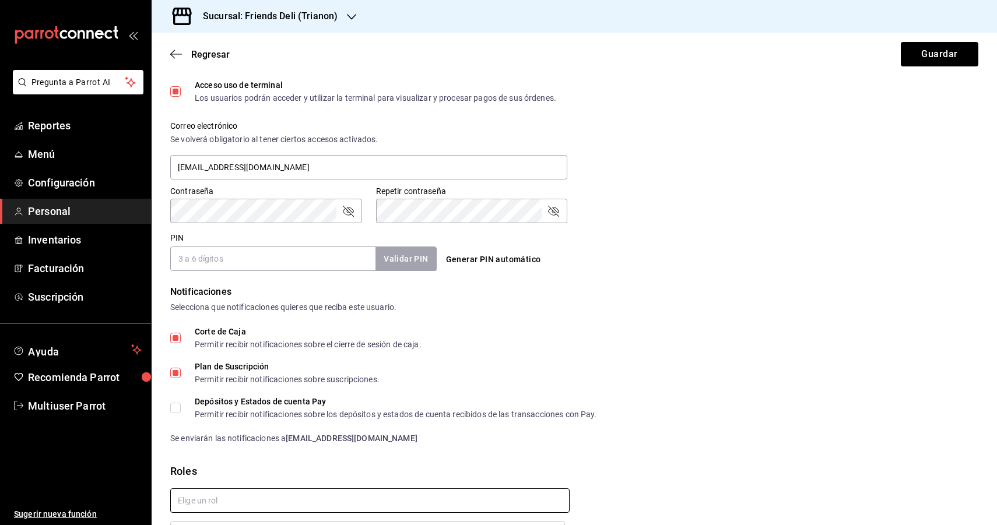
scroll to position [471, 0]
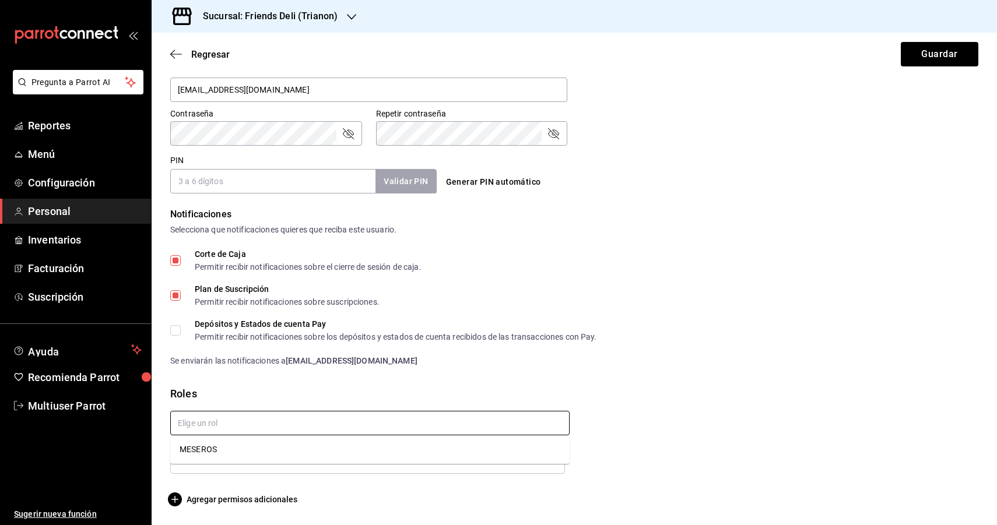
click at [358, 421] on input "text" at bounding box center [369, 423] width 399 height 24
click at [326, 445] on li "MESEROS" at bounding box center [369, 449] width 399 height 19
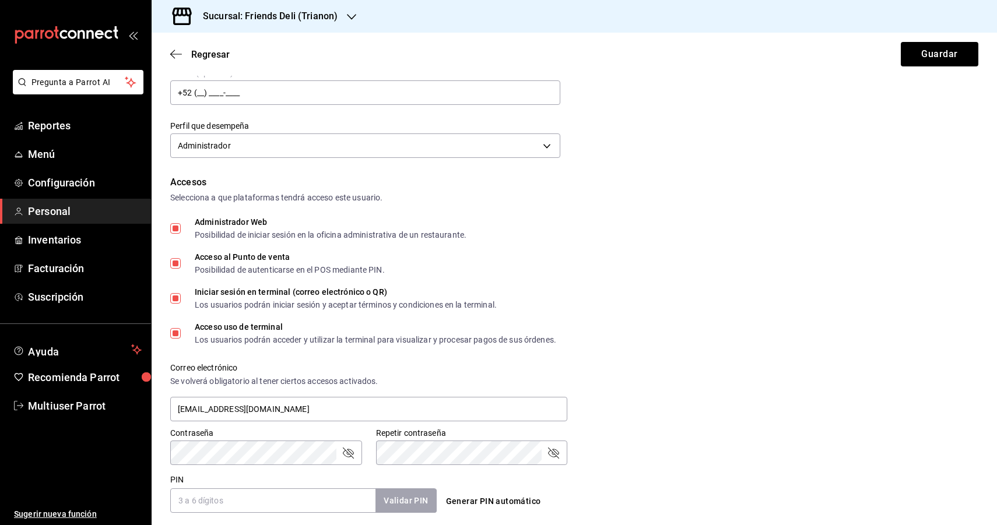
scroll to position [144, 0]
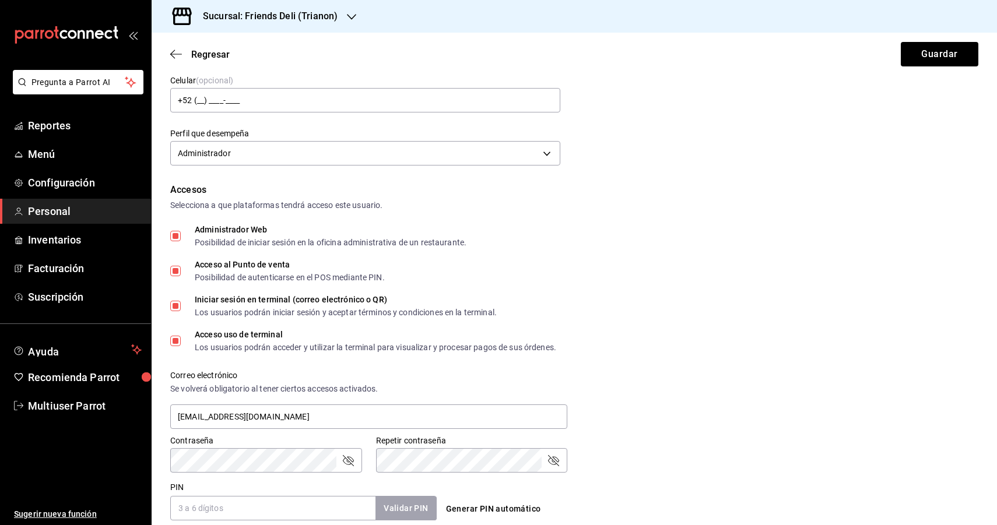
click at [653, 342] on div "Acceso uso de terminal Los usuarios podrán acceder y utilizar la terminal para …" at bounding box center [574, 341] width 808 height 21
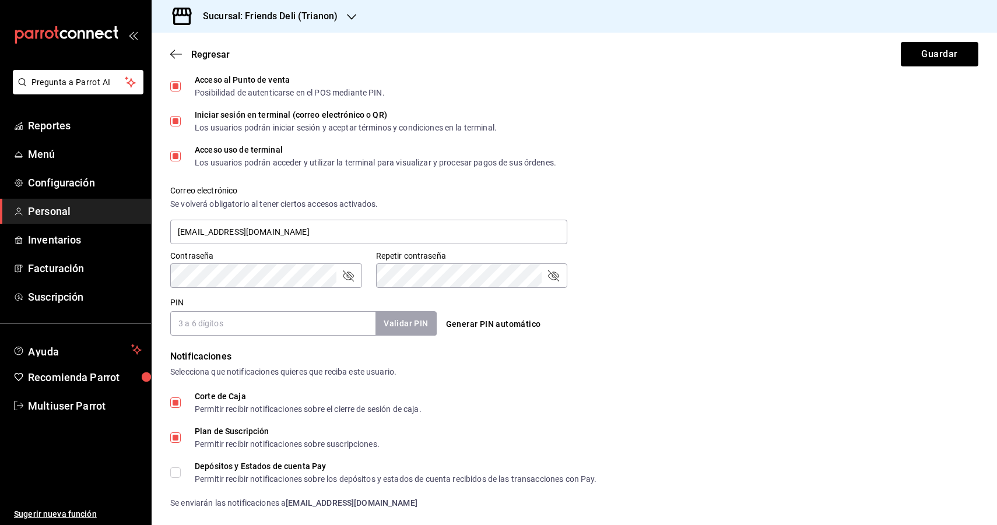
scroll to position [501, 0]
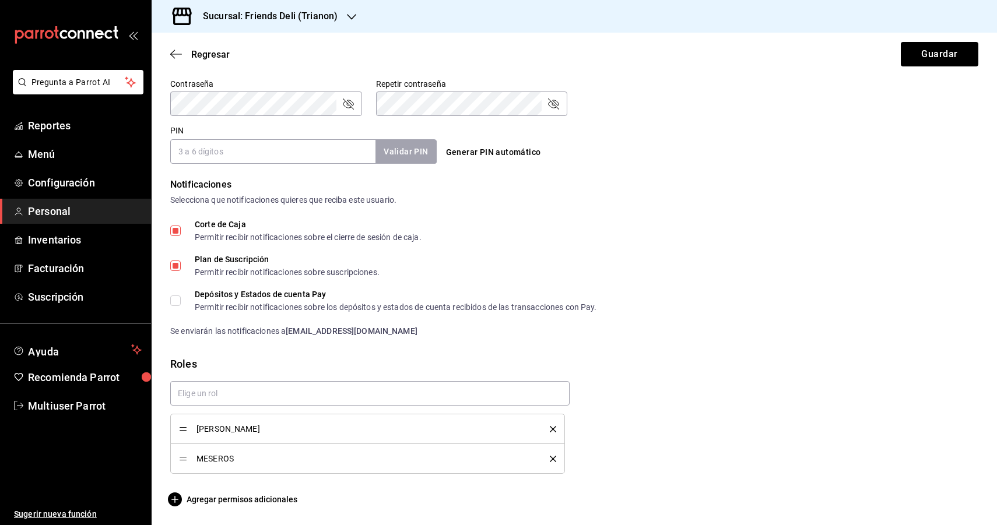
click at [269, 147] on input "PIN" at bounding box center [272, 151] width 205 height 24
type input "3141"
click at [417, 153] on button "Validar PIN" at bounding box center [405, 151] width 62 height 25
click at [554, 459] on icon "delete" at bounding box center [553, 459] width 6 height 6
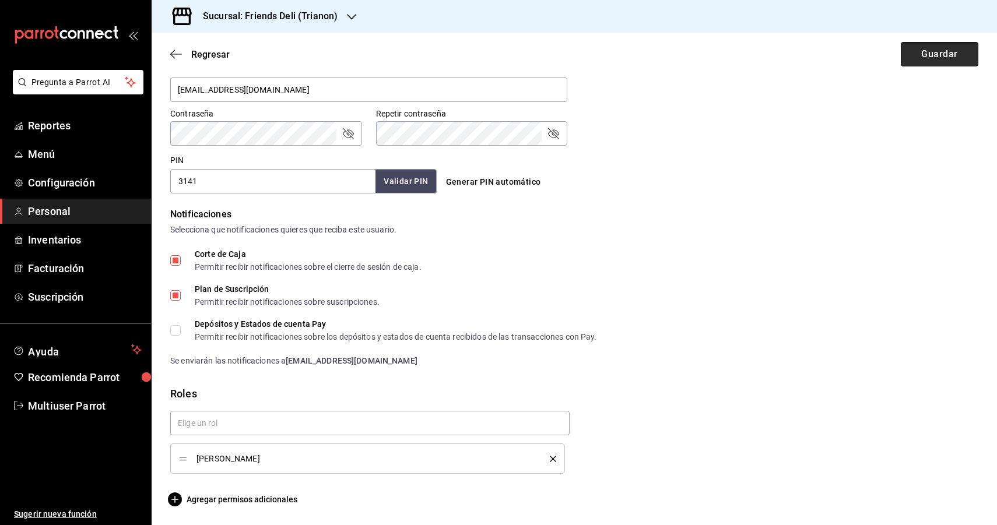
click at [941, 51] on button "Guardar" at bounding box center [940, 54] width 78 height 24
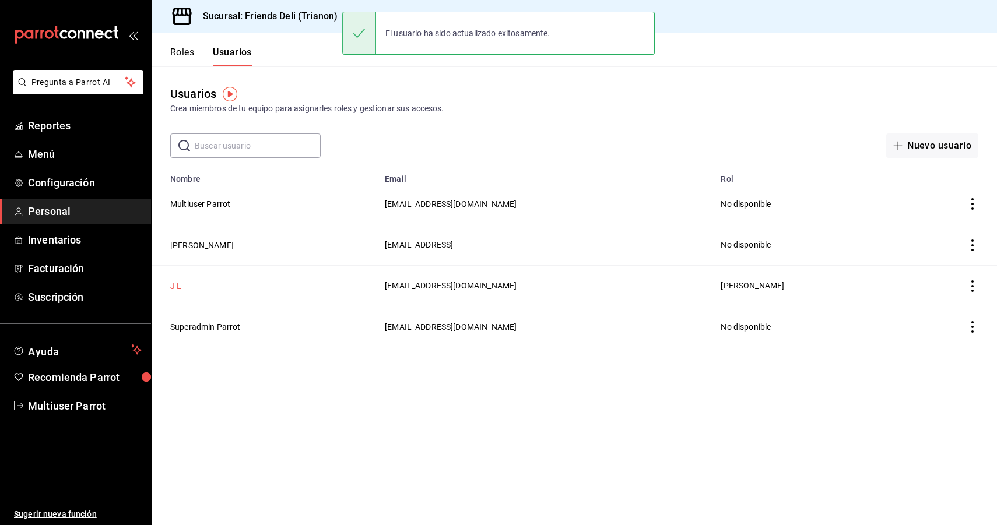
click at [172, 286] on button "J L" at bounding box center [175, 286] width 11 height 12
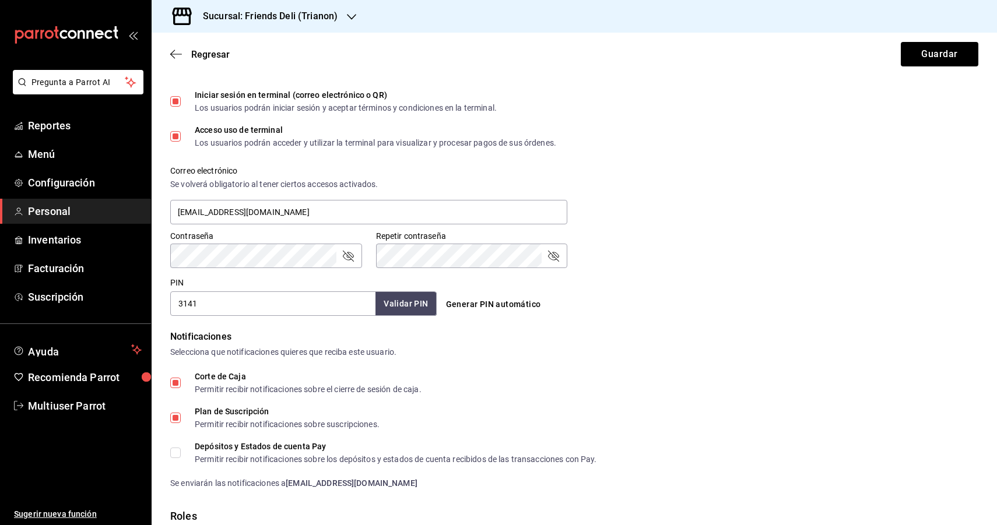
scroll to position [471, 0]
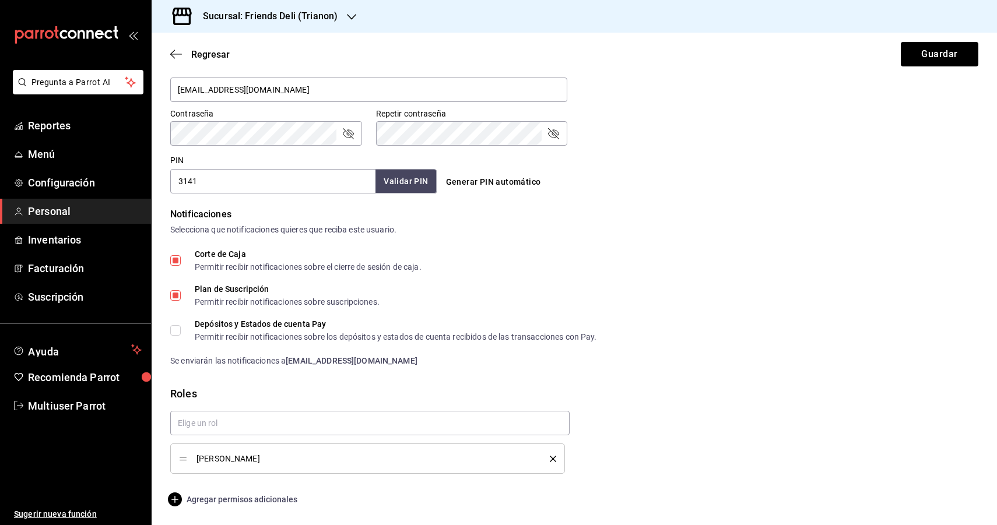
click at [172, 500] on icon "button" at bounding box center [175, 500] width 14 height 14
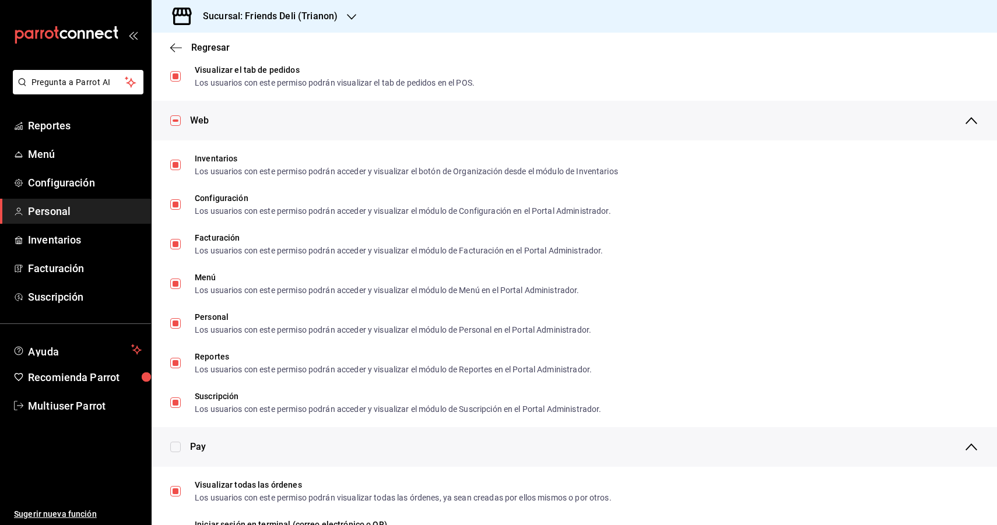
click at [171, 40] on div "Regresar" at bounding box center [574, 48] width 845 height 30
click at [175, 46] on icon "button" at bounding box center [176, 48] width 12 height 10
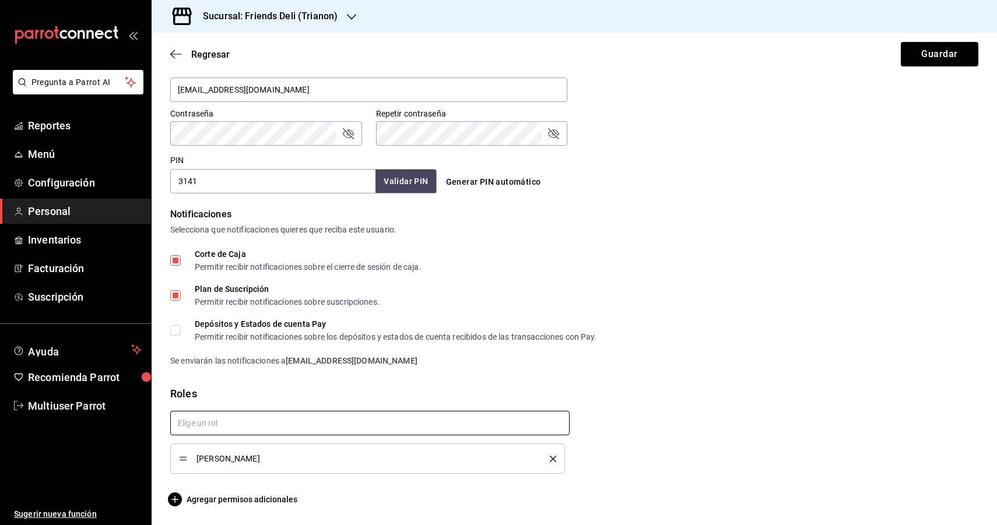
click at [227, 428] on input "text" at bounding box center [369, 423] width 399 height 24
click at [225, 445] on li "MESEROS" at bounding box center [369, 449] width 399 height 19
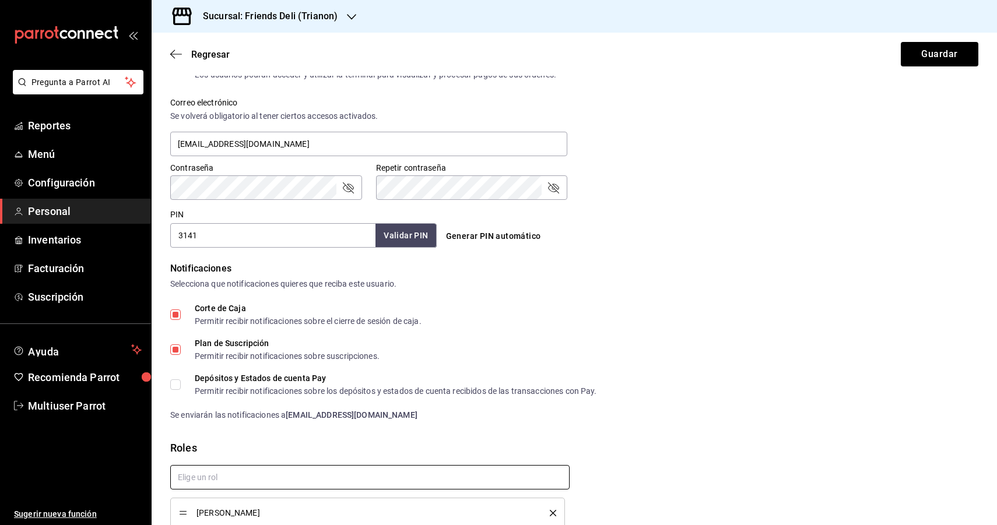
scroll to position [501, 0]
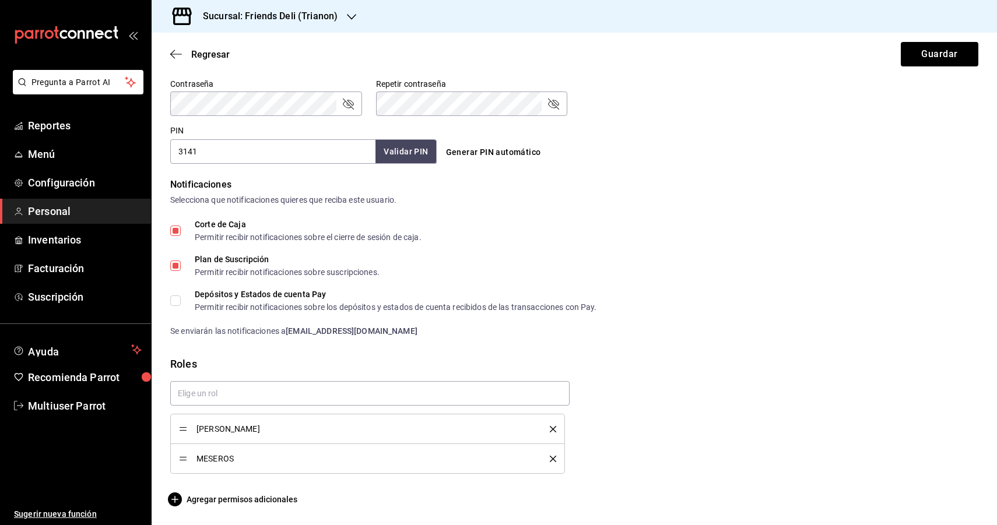
click at [551, 459] on icon "delete" at bounding box center [553, 459] width 6 height 6
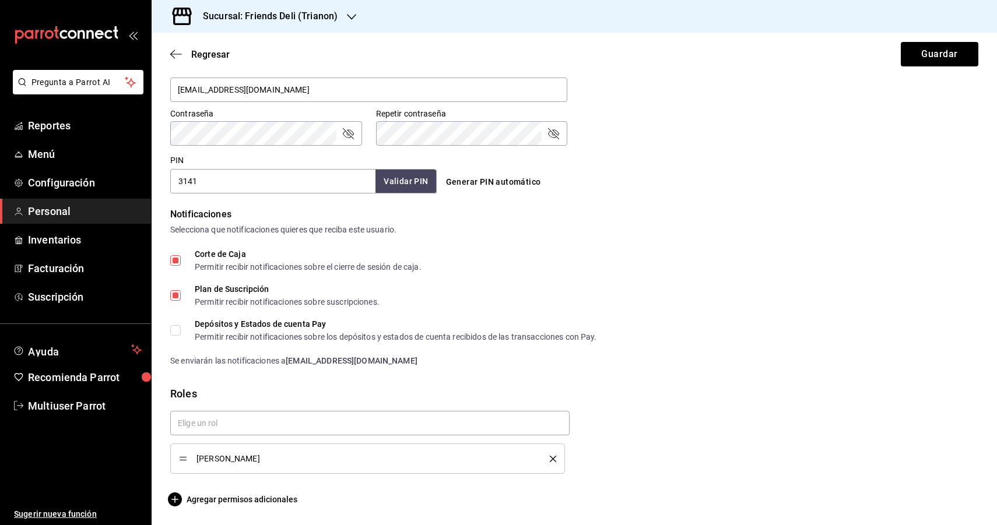
click at [168, 54] on div "Regresar Guardar" at bounding box center [574, 54] width 845 height 43
click at [180, 53] on icon "button" at bounding box center [176, 54] width 12 height 10
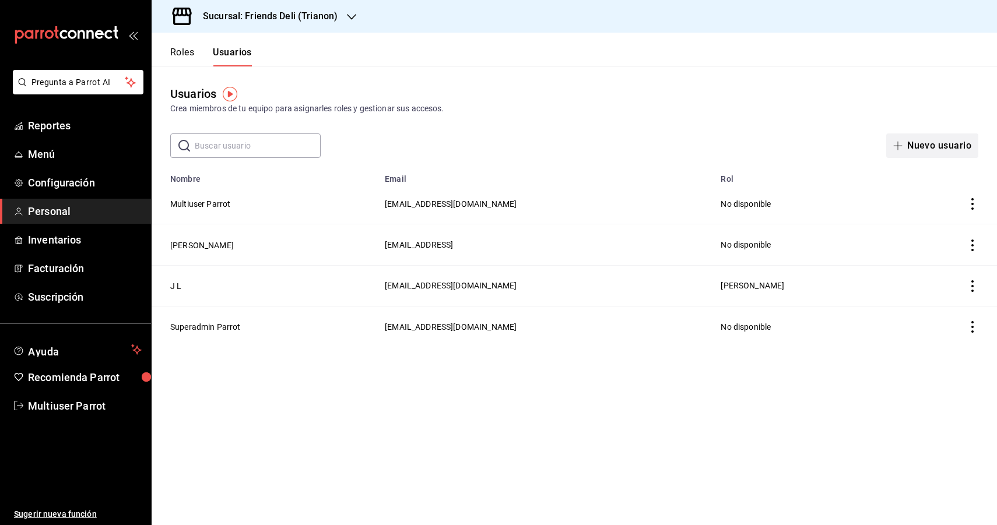
click at [931, 146] on button "Nuevo usuario" at bounding box center [932, 145] width 92 height 24
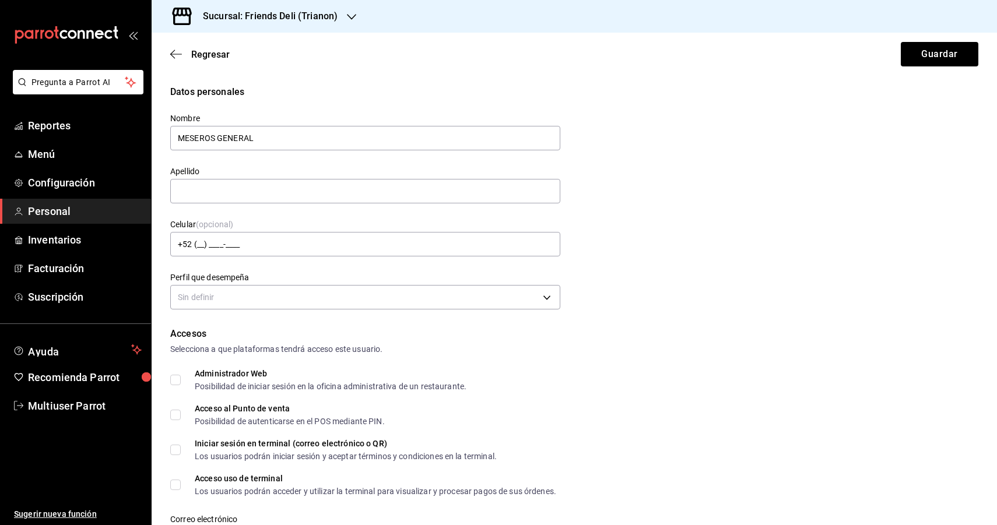
scroll to position [143, 0]
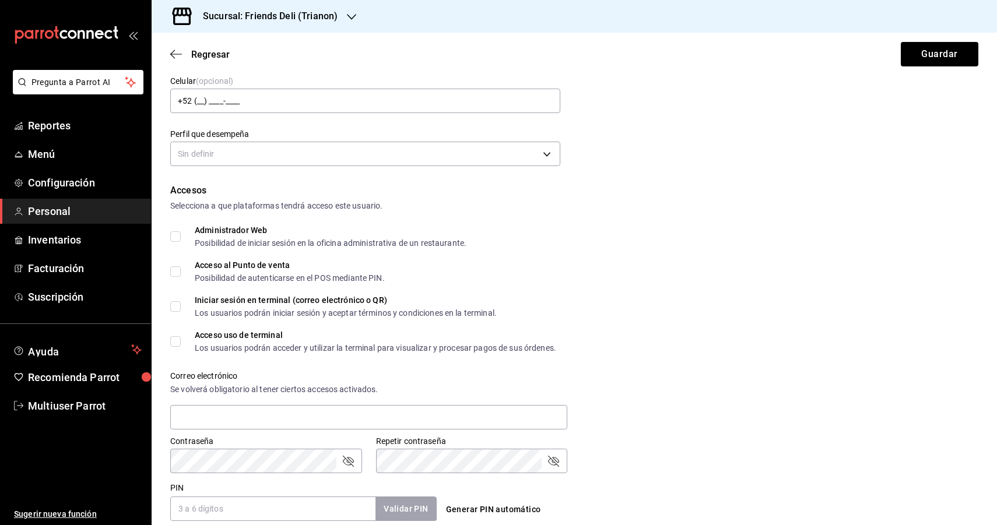
type input "MESEROS GENERAL"
click at [178, 272] on input "Acceso al Punto de venta Posibilidad de autenticarse en el POS mediante PIN." at bounding box center [175, 271] width 10 height 10
checkbox input "true"
click at [176, 304] on input "Iniciar sesión en terminal (correo electrónico o QR) Los usuarios podrán inicia…" at bounding box center [175, 306] width 10 height 10
checkbox input "true"
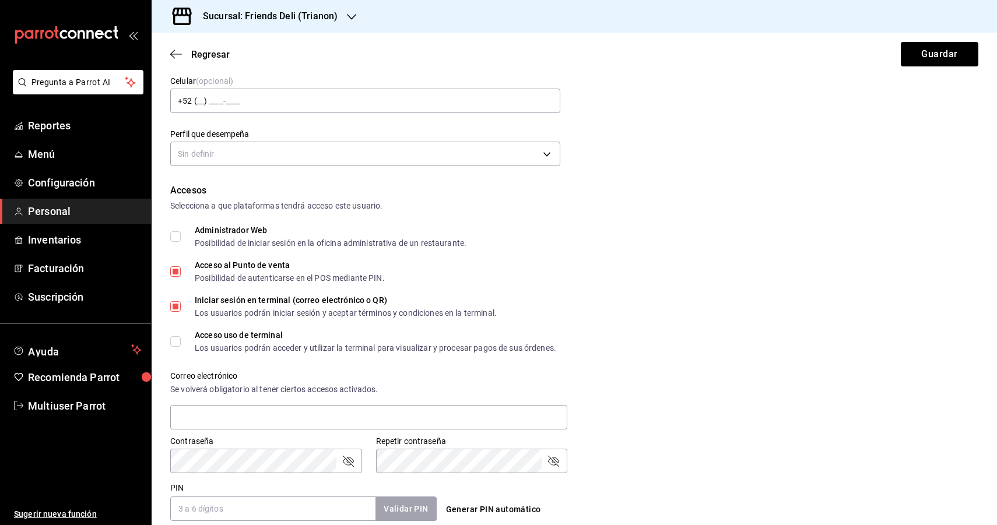
click at [179, 347] on label "Acceso uso de terminal Los usuarios podrán acceder y utilizar la terminal para …" at bounding box center [363, 341] width 386 height 21
click at [179, 347] on input "Acceso uso de terminal Los usuarios podrán acceder y utilizar la terminal para …" at bounding box center [175, 341] width 10 height 10
checkbox input "true"
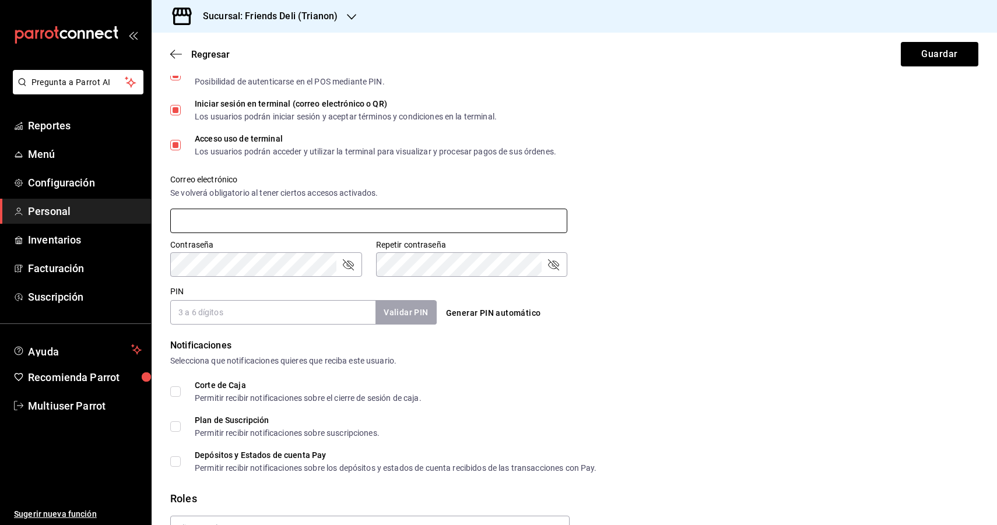
scroll to position [342, 0]
click at [292, 312] on input "PIN" at bounding box center [272, 310] width 205 height 24
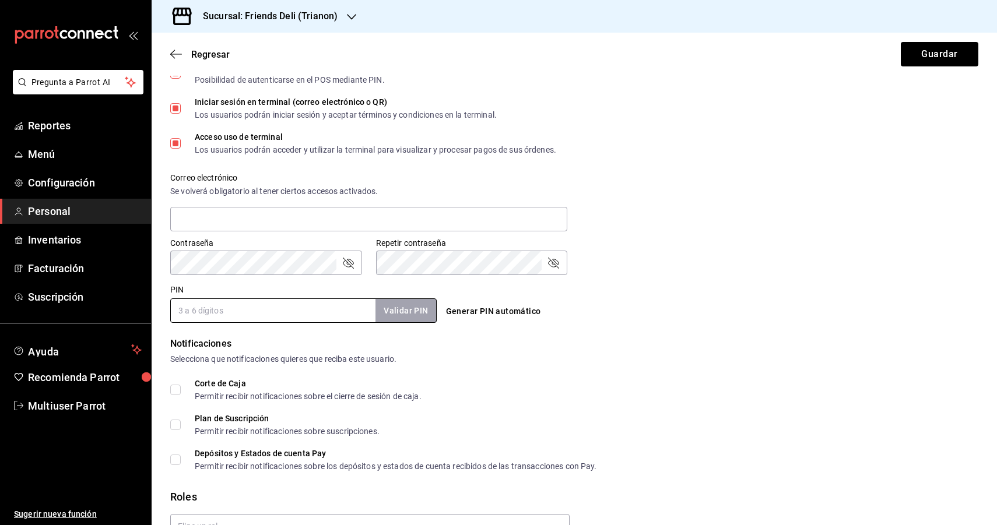
scroll to position [0, 0]
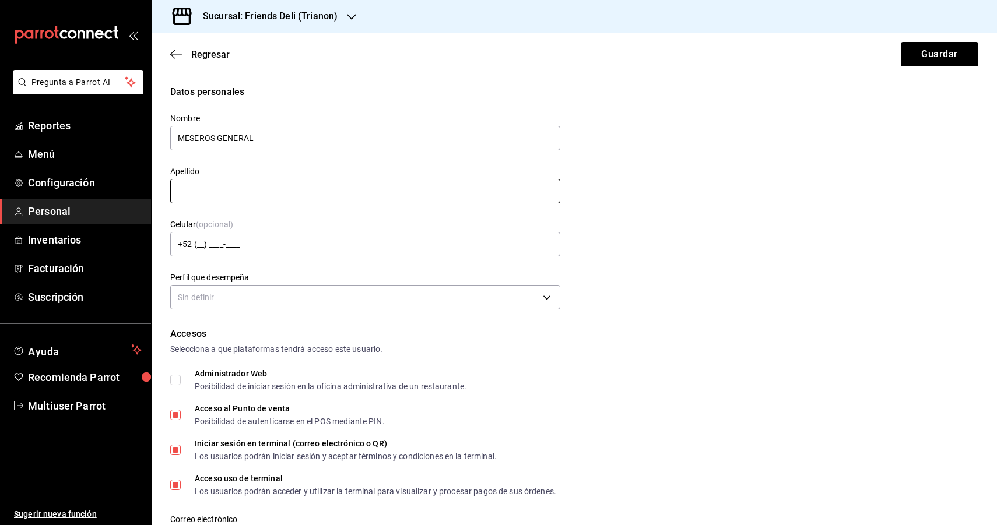
click at [323, 198] on input "text" at bounding box center [365, 191] width 390 height 24
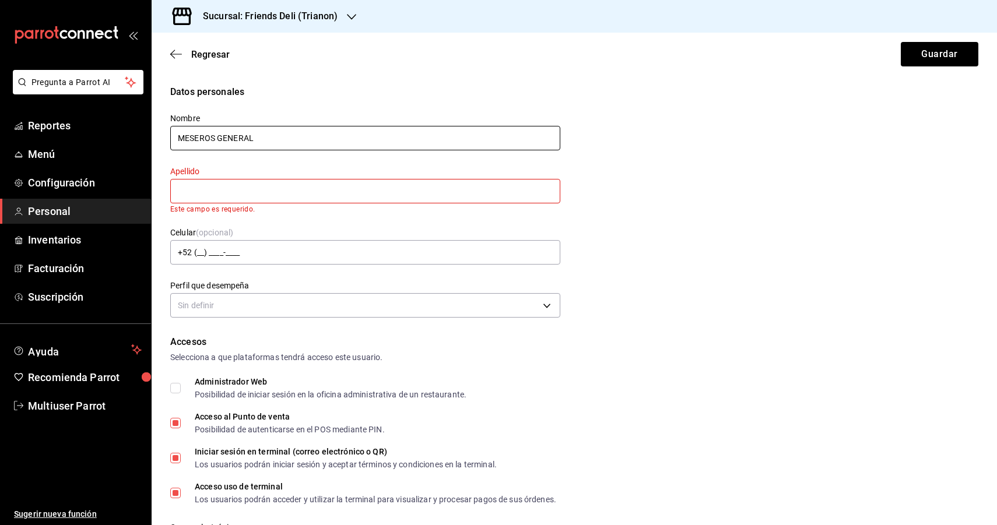
drag, startPoint x: 266, startPoint y: 142, endPoint x: 219, endPoint y: 141, distance: 46.6
click at [219, 141] on input "MESEROS GENERAL" at bounding box center [365, 138] width 390 height 24
click at [249, 202] on input "text" at bounding box center [365, 191] width 390 height 24
click at [252, 190] on input "text" at bounding box center [365, 191] width 390 height 24
paste input "GENERAL"
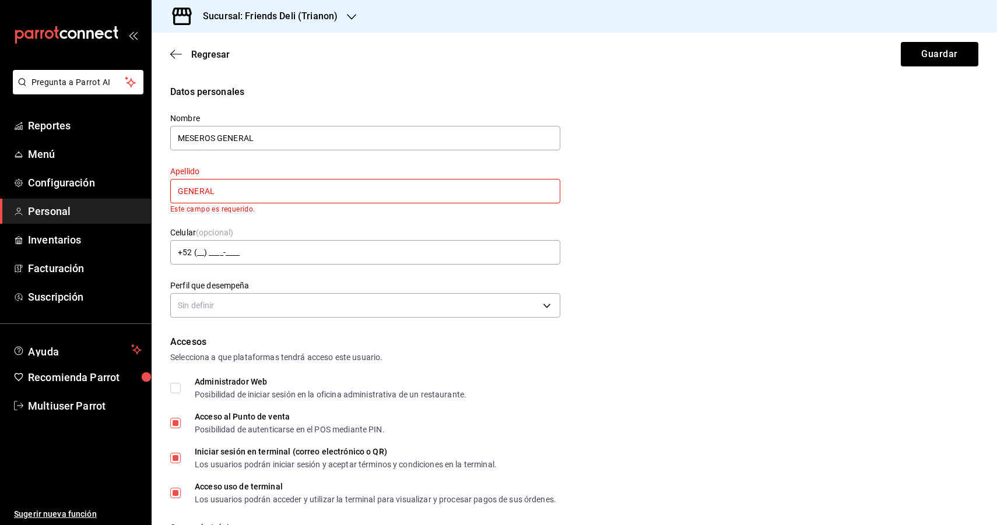
click at [480, 194] on input "GENERAL" at bounding box center [365, 191] width 390 height 24
type input "GENERAL"
click at [360, 175] on label "Apellido" at bounding box center [365, 171] width 390 height 8
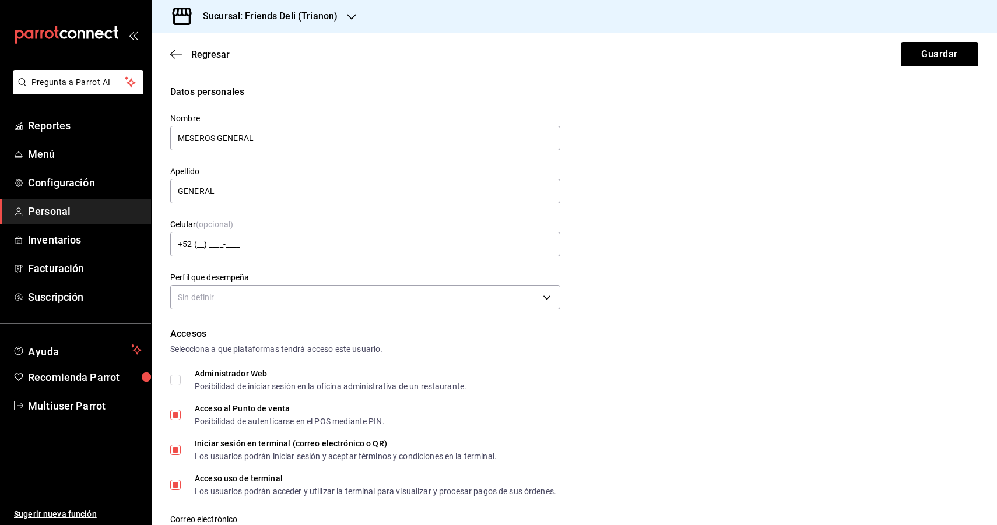
click at [647, 188] on div "Datos personales Nombre MESEROS GENERAL Apellido GENERAL [PERSON_NAME] (opciona…" at bounding box center [574, 199] width 808 height 228
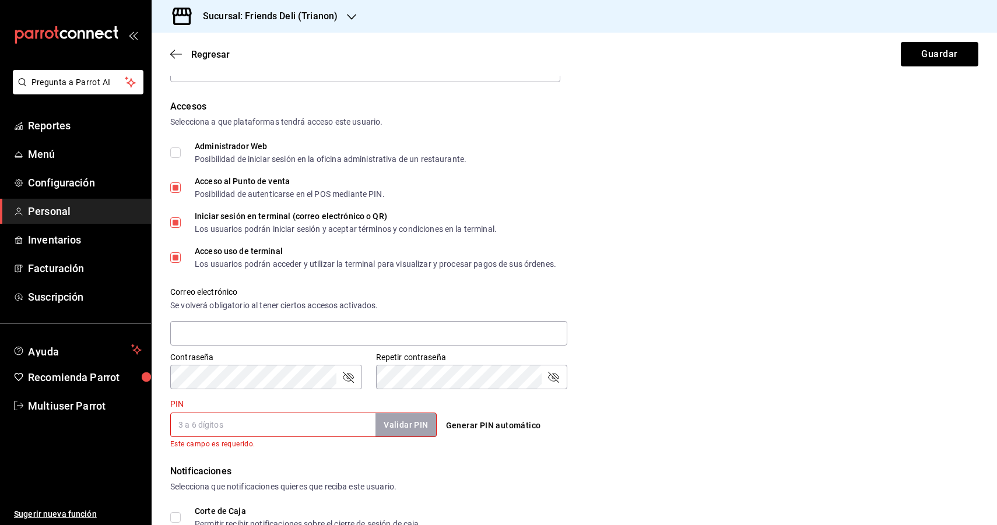
scroll to position [228, 0]
click at [339, 421] on input "PIN" at bounding box center [272, 424] width 205 height 24
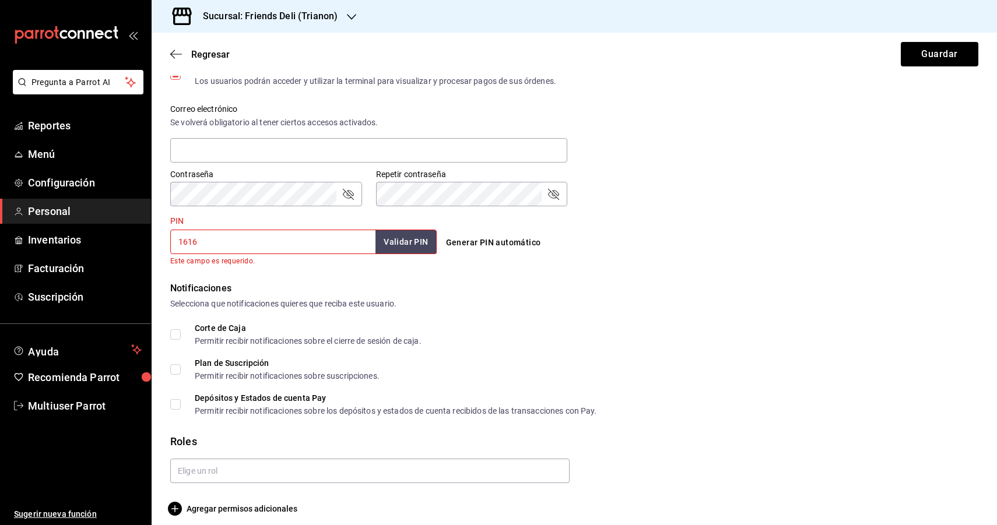
scroll to position [420, 0]
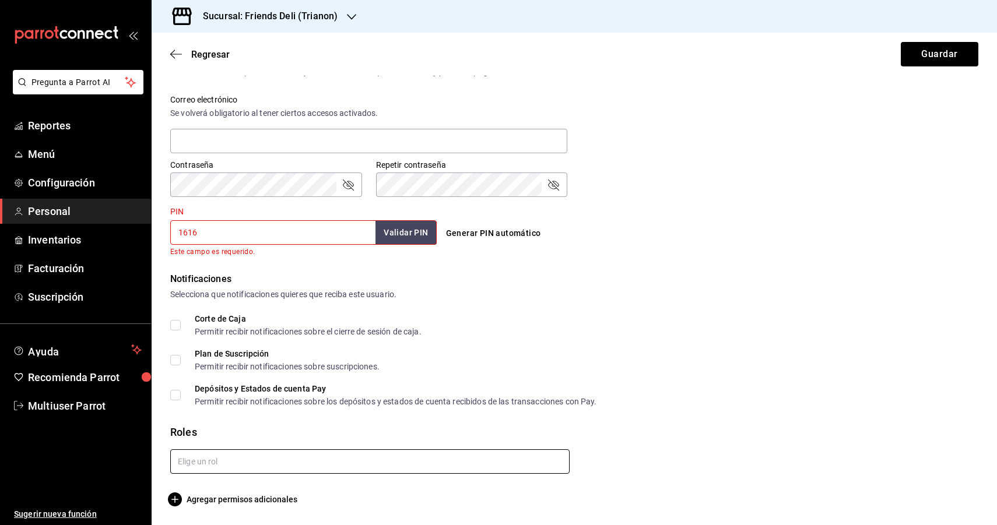
type input "1616"
click at [296, 464] on input "text" at bounding box center [369, 461] width 399 height 24
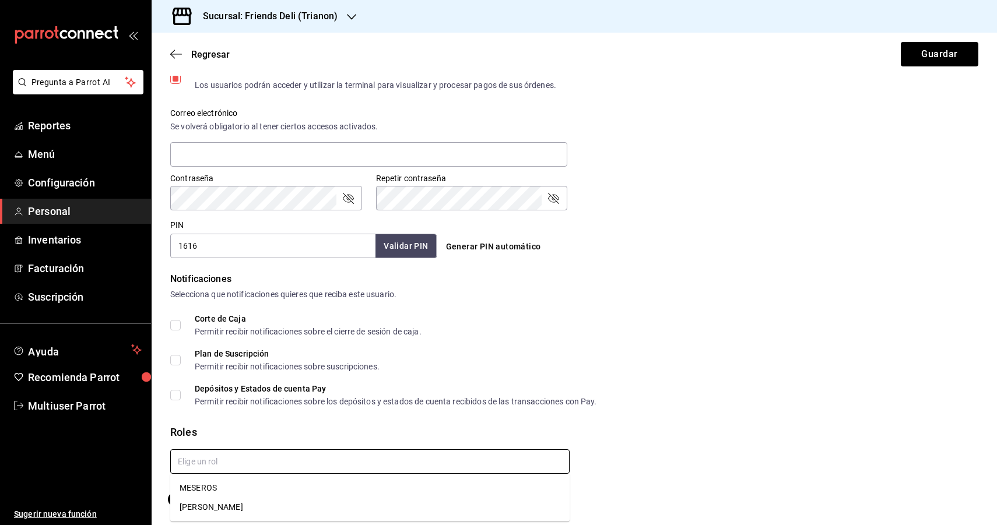
click at [220, 488] on li "MESEROS" at bounding box center [369, 488] width 399 height 19
checkbox input "true"
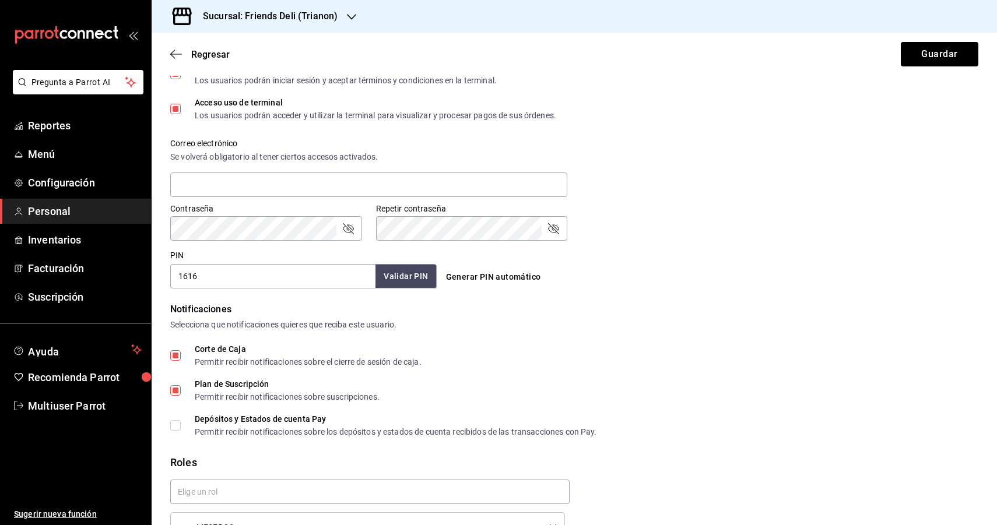
click at [177, 428] on input "Depósitos y Estados de cuenta Pay Permitir recibir notificaciones sobre los dep…" at bounding box center [175, 425] width 10 height 10
checkbox input "true"
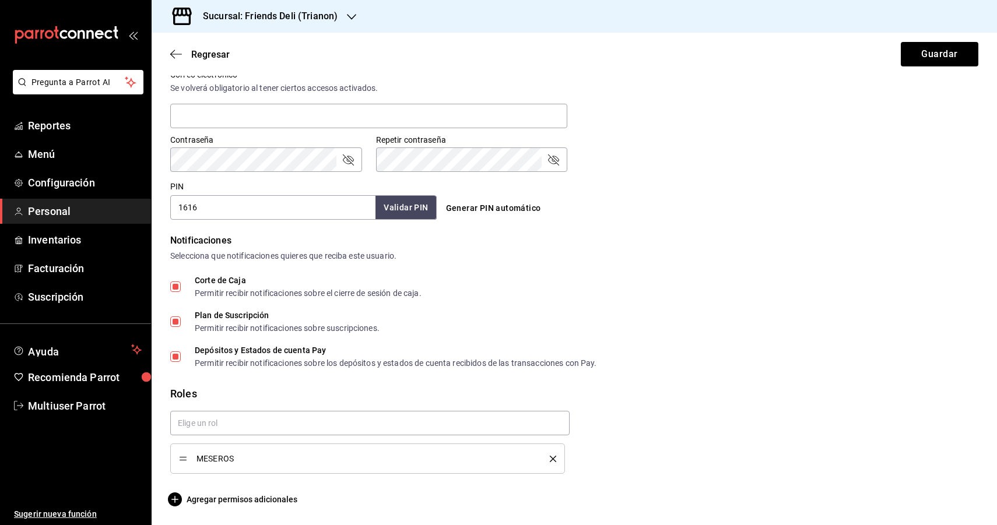
click at [283, 459] on span "MESEROS" at bounding box center [364, 459] width 336 height 8
click at [217, 499] on span "Agregar permisos adicionales" at bounding box center [233, 500] width 127 height 14
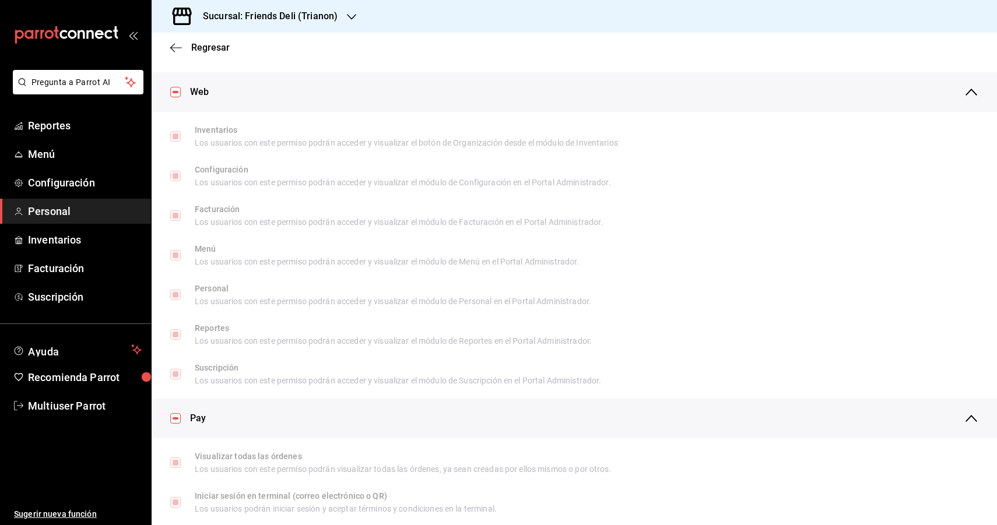
scroll to position [487, 0]
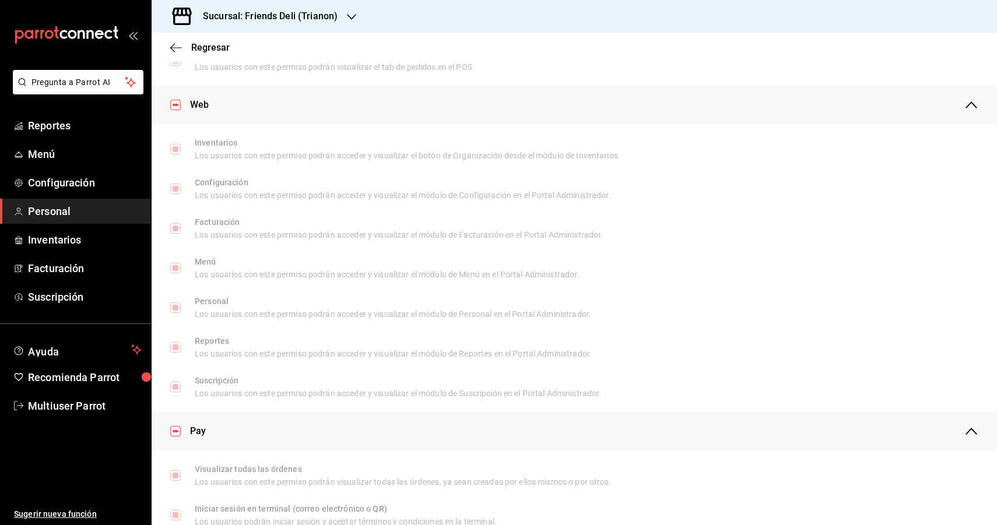
click at [177, 102] on input "checkbox" at bounding box center [175, 105] width 10 height 10
checkbox input "true"
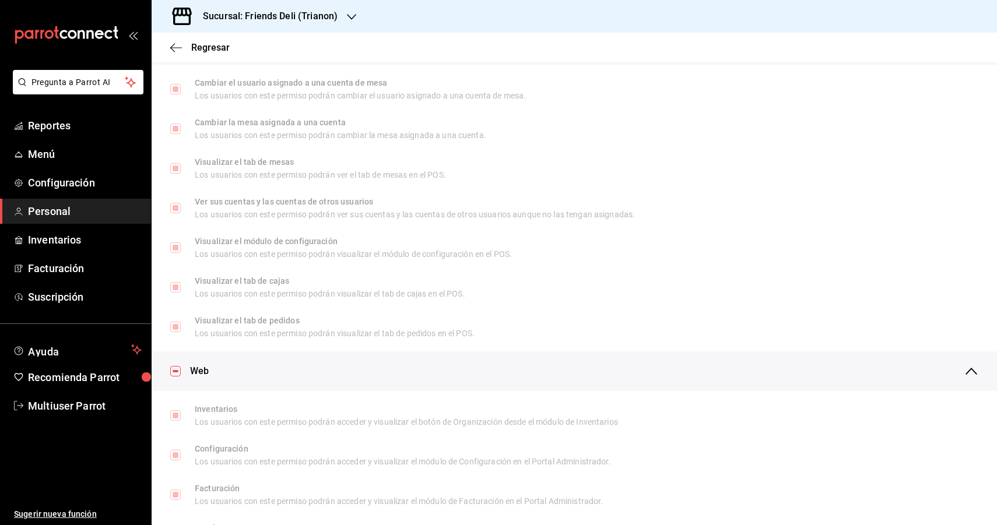
scroll to position [361, 0]
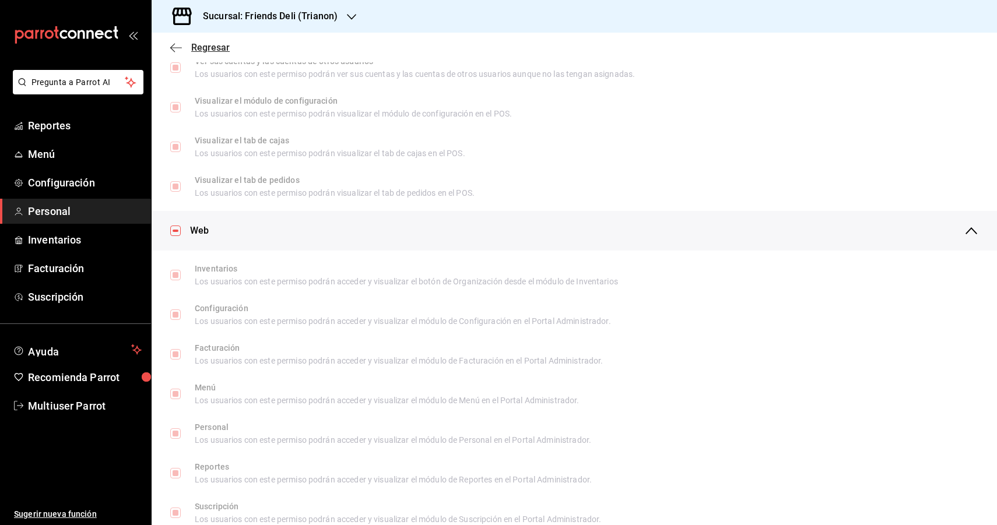
click at [174, 43] on icon "button" at bounding box center [176, 48] width 12 height 10
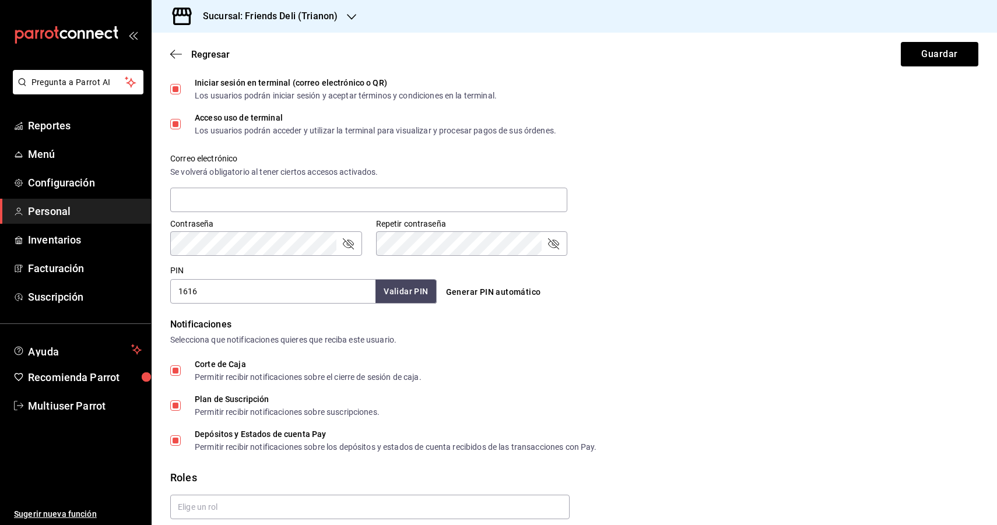
scroll to position [445, 0]
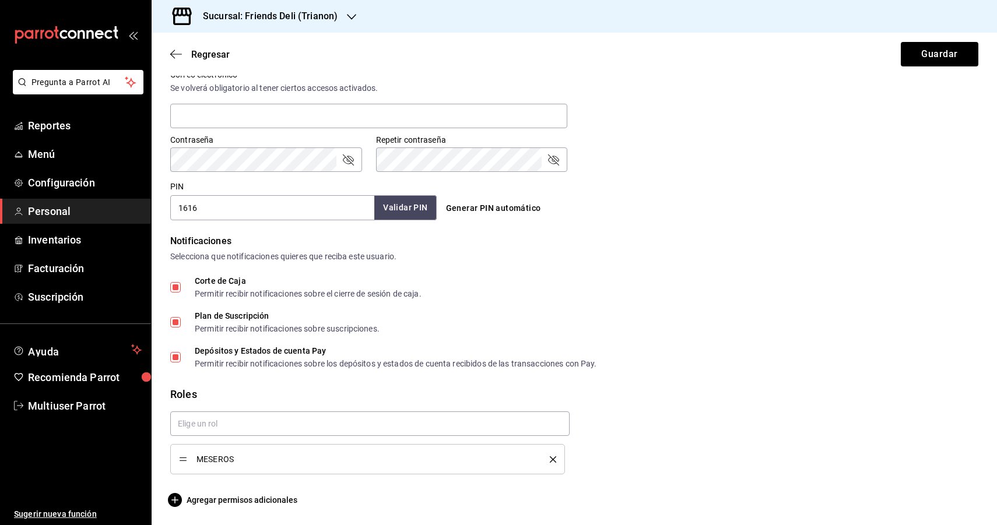
click at [396, 207] on button "Validar PIN" at bounding box center [405, 207] width 62 height 25
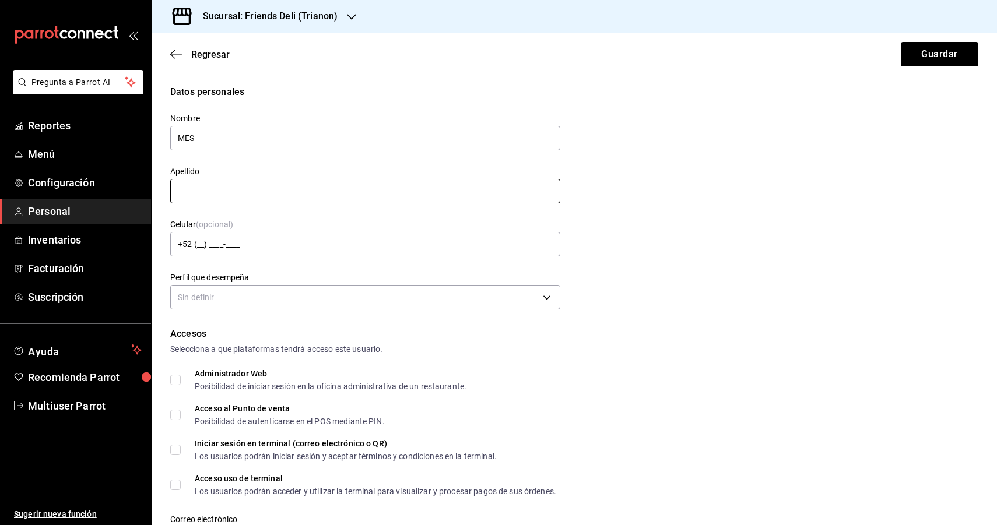
type input "MESEROS GENERAL"
click at [262, 188] on input "text" at bounding box center [365, 191] width 390 height 24
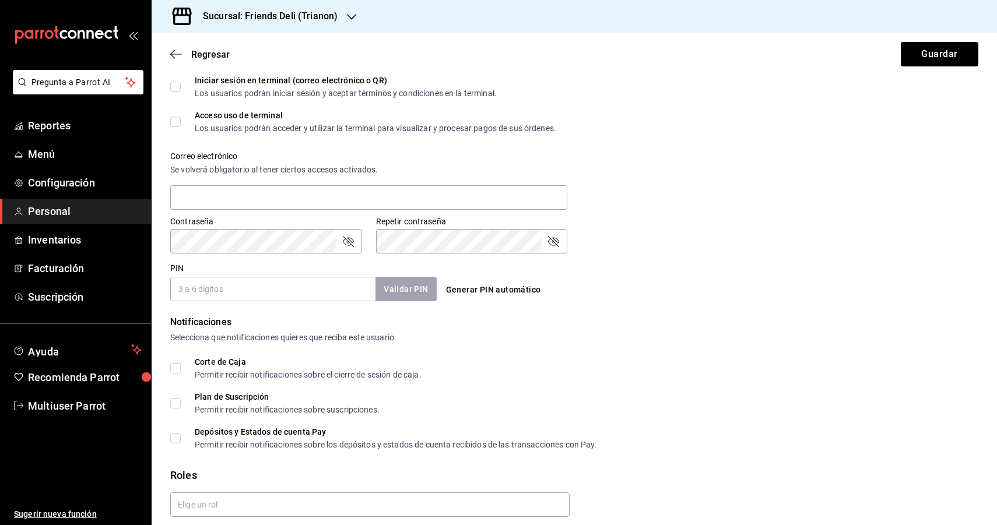
scroll to position [406, 0]
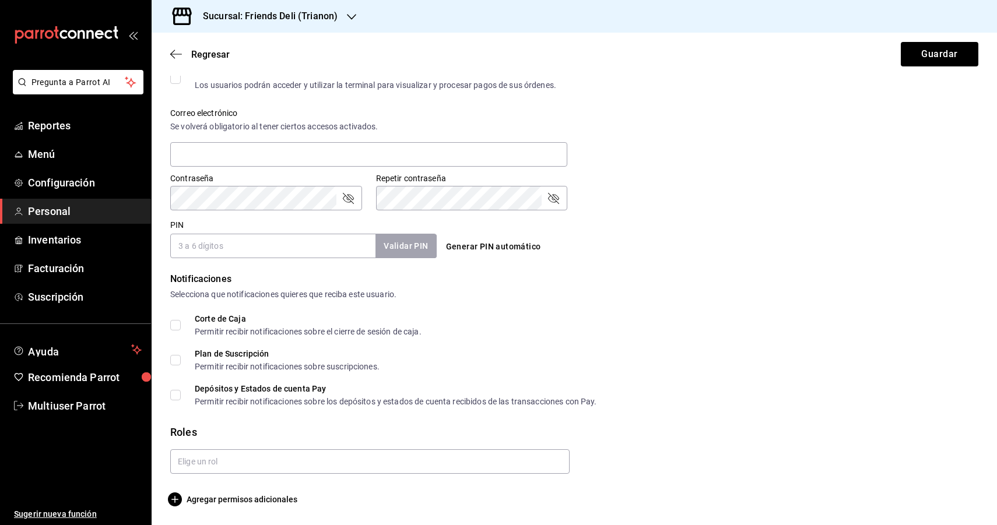
type input "GENERAL"
click at [234, 466] on input "text" at bounding box center [369, 461] width 399 height 24
click at [227, 491] on li "MESEROS" at bounding box center [369, 488] width 399 height 19
checkbox input "true"
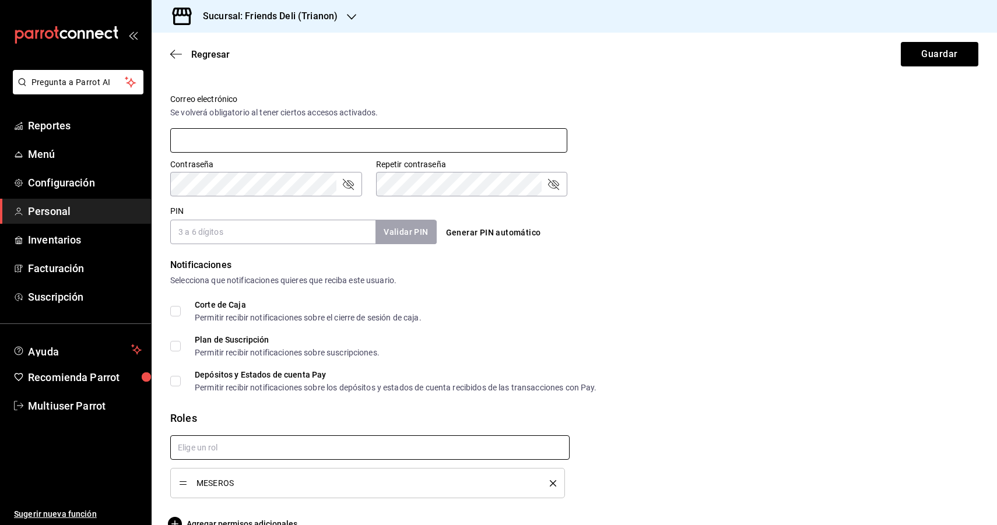
scroll to position [445, 0]
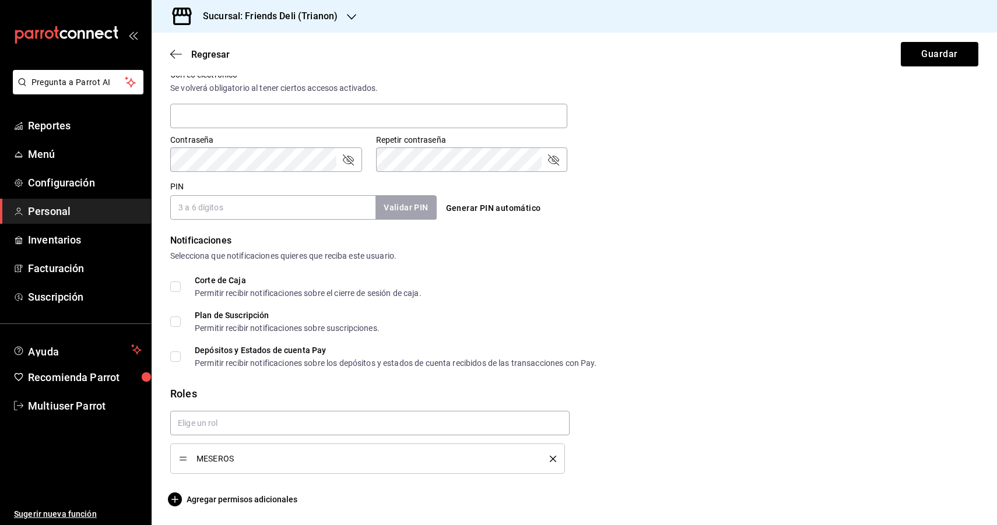
click at [327, 215] on input "PIN" at bounding box center [272, 207] width 205 height 24
type input "1616"
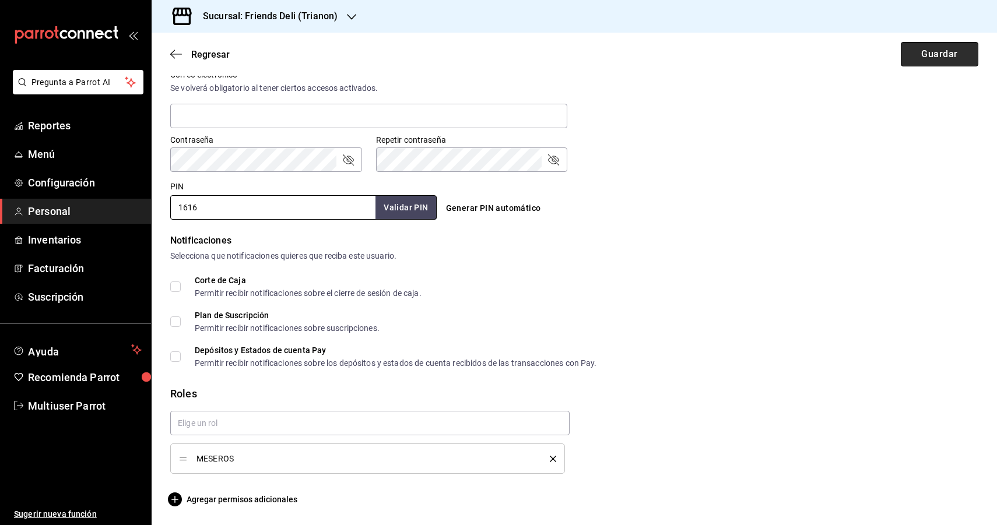
click at [951, 55] on button "Guardar" at bounding box center [940, 54] width 78 height 24
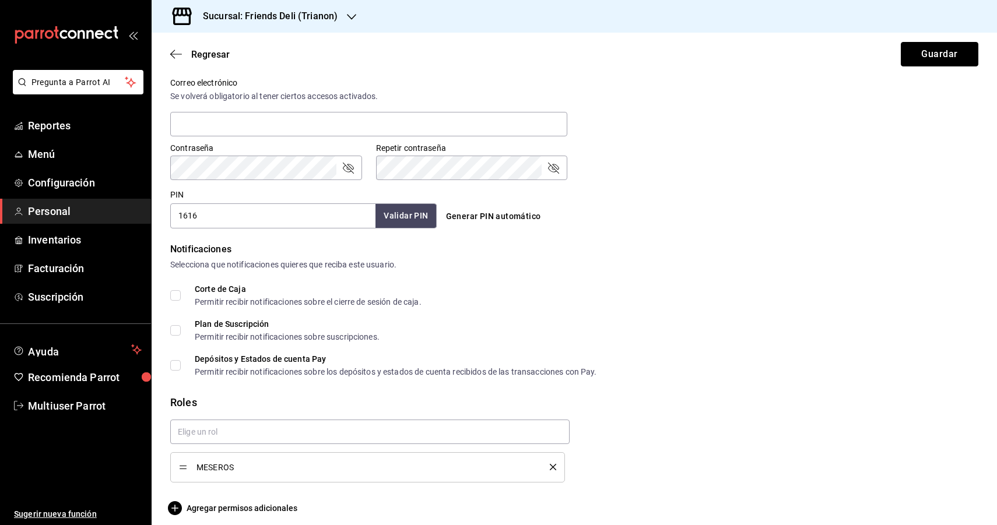
scroll to position [453, 0]
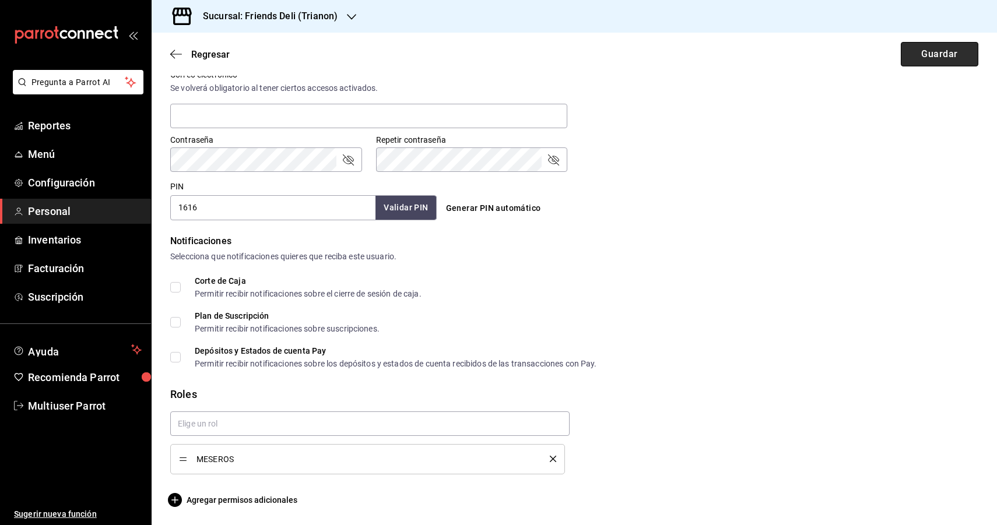
click at [940, 63] on button "Guardar" at bounding box center [940, 54] width 78 height 24
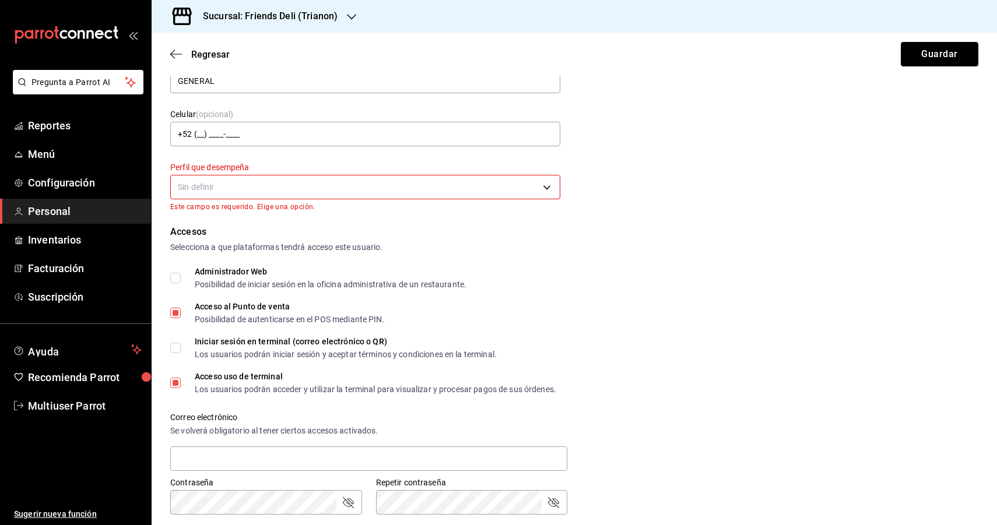
scroll to position [0, 0]
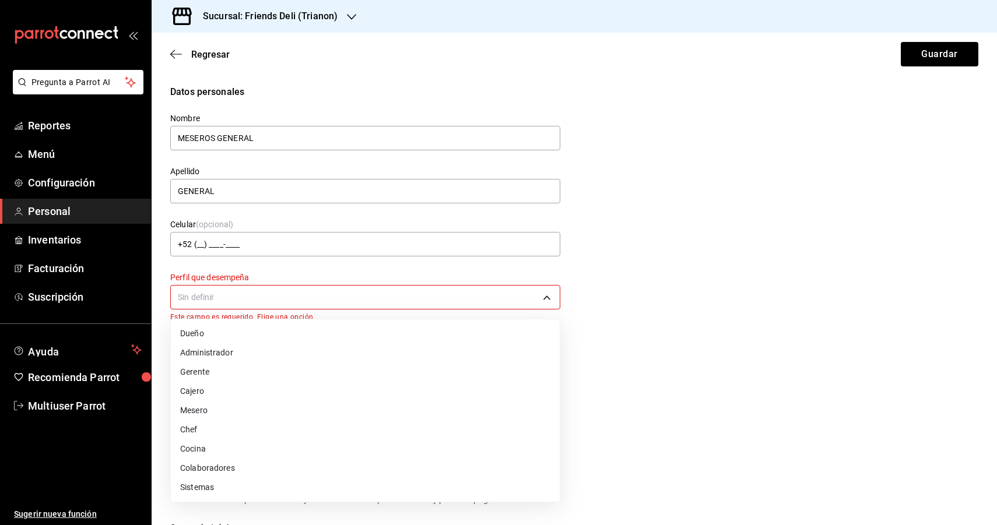
click at [478, 291] on body "Pregunta a Parrot AI Reportes Menú Configuración Personal Inventarios Facturaci…" at bounding box center [498, 262] width 997 height 525
click at [408, 412] on li "Mesero" at bounding box center [365, 410] width 389 height 19
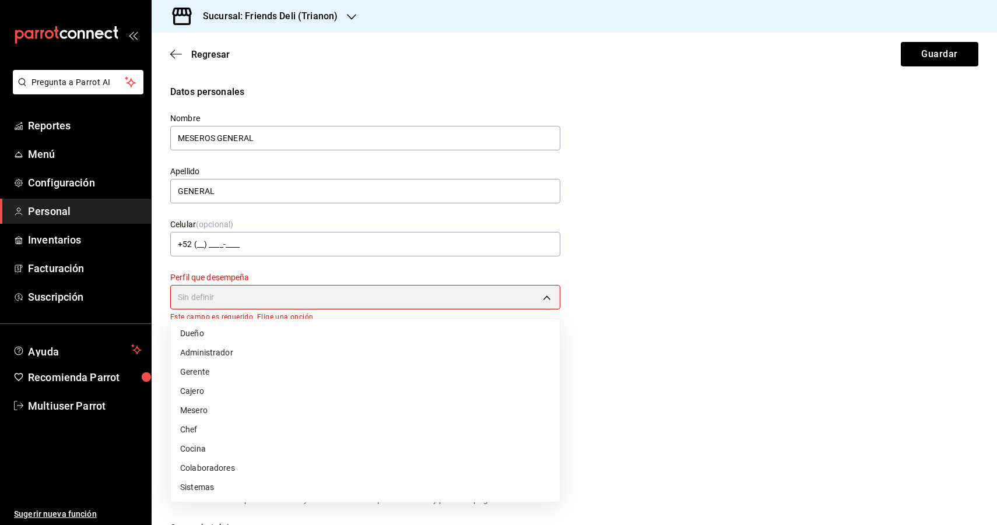
type input "WAITER"
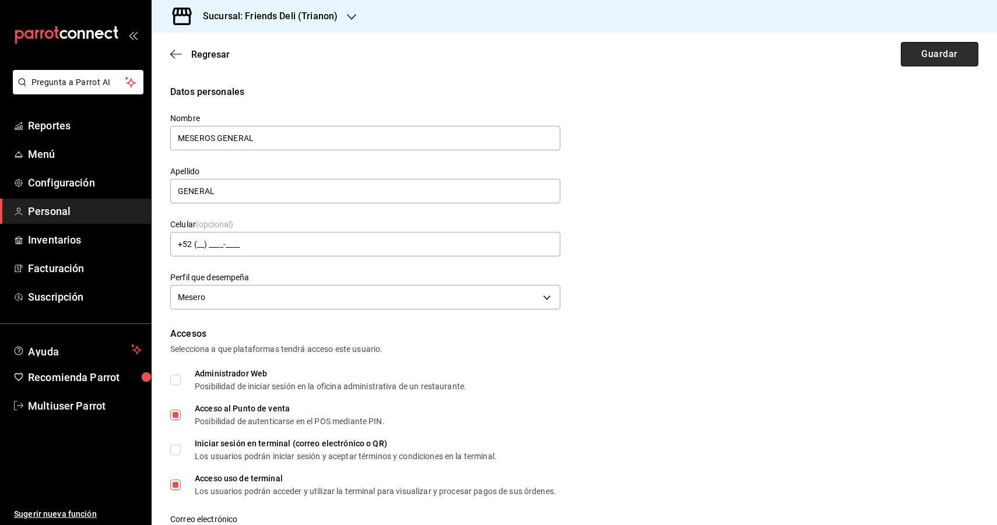
click at [932, 50] on button "Guardar" at bounding box center [940, 54] width 78 height 24
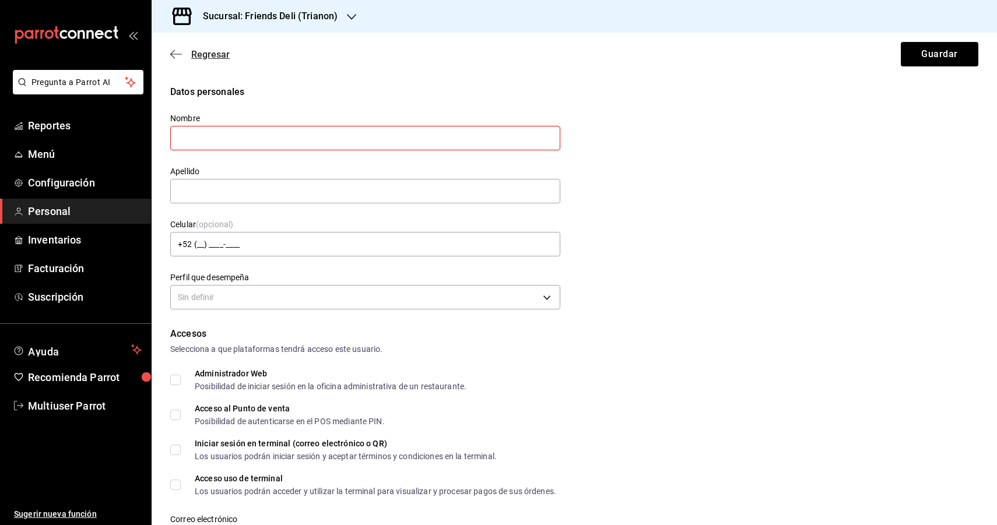
click at [180, 51] on icon "button" at bounding box center [176, 54] width 12 height 10
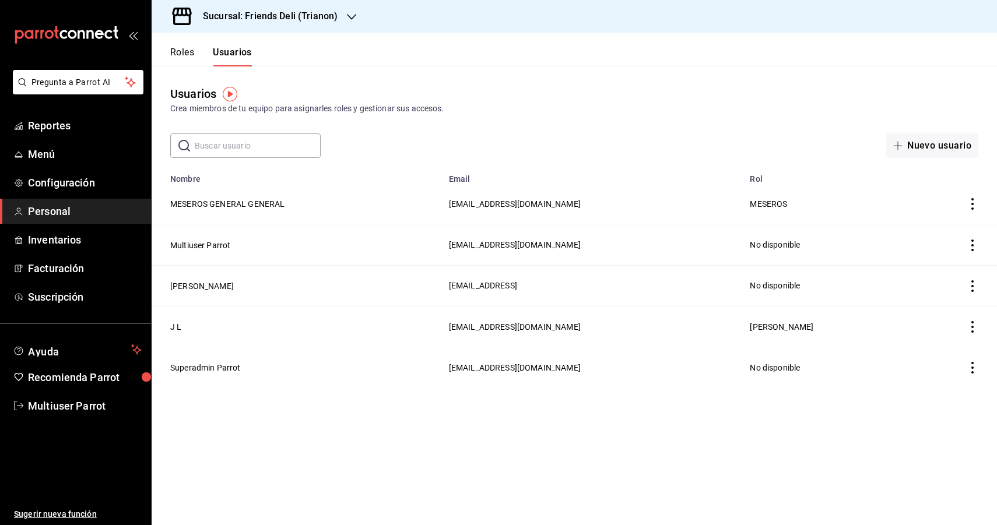
click at [620, 433] on main "Usuarios Crea miembros de tu equipo para asignarles roles y gestionar sus acces…" at bounding box center [574, 295] width 845 height 459
